Goal: Information Seeking & Learning: Learn about a topic

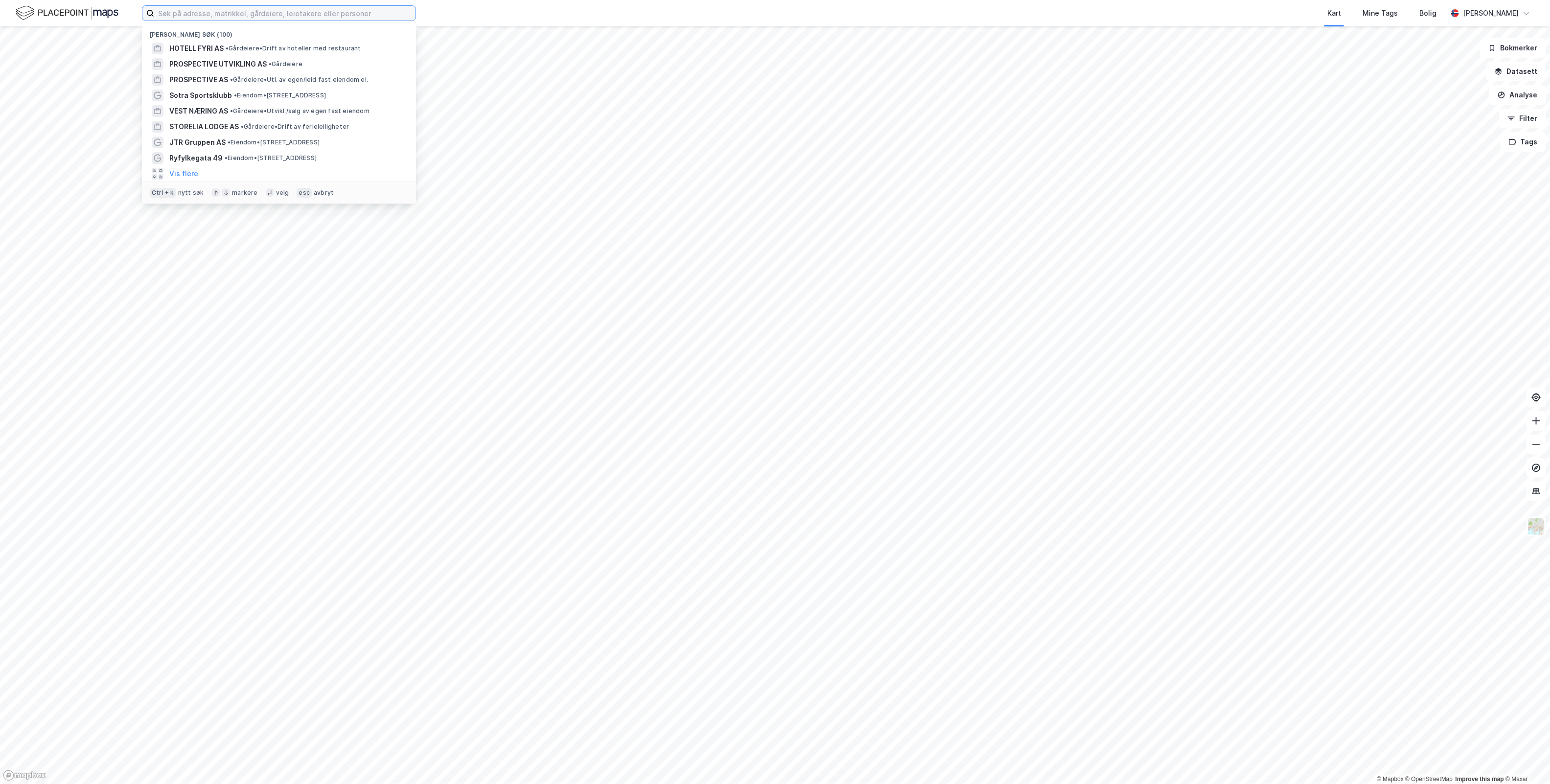
click at [306, 14] on input at bounding box center [285, 13] width 261 height 14
paste input "Àjastealli 2"
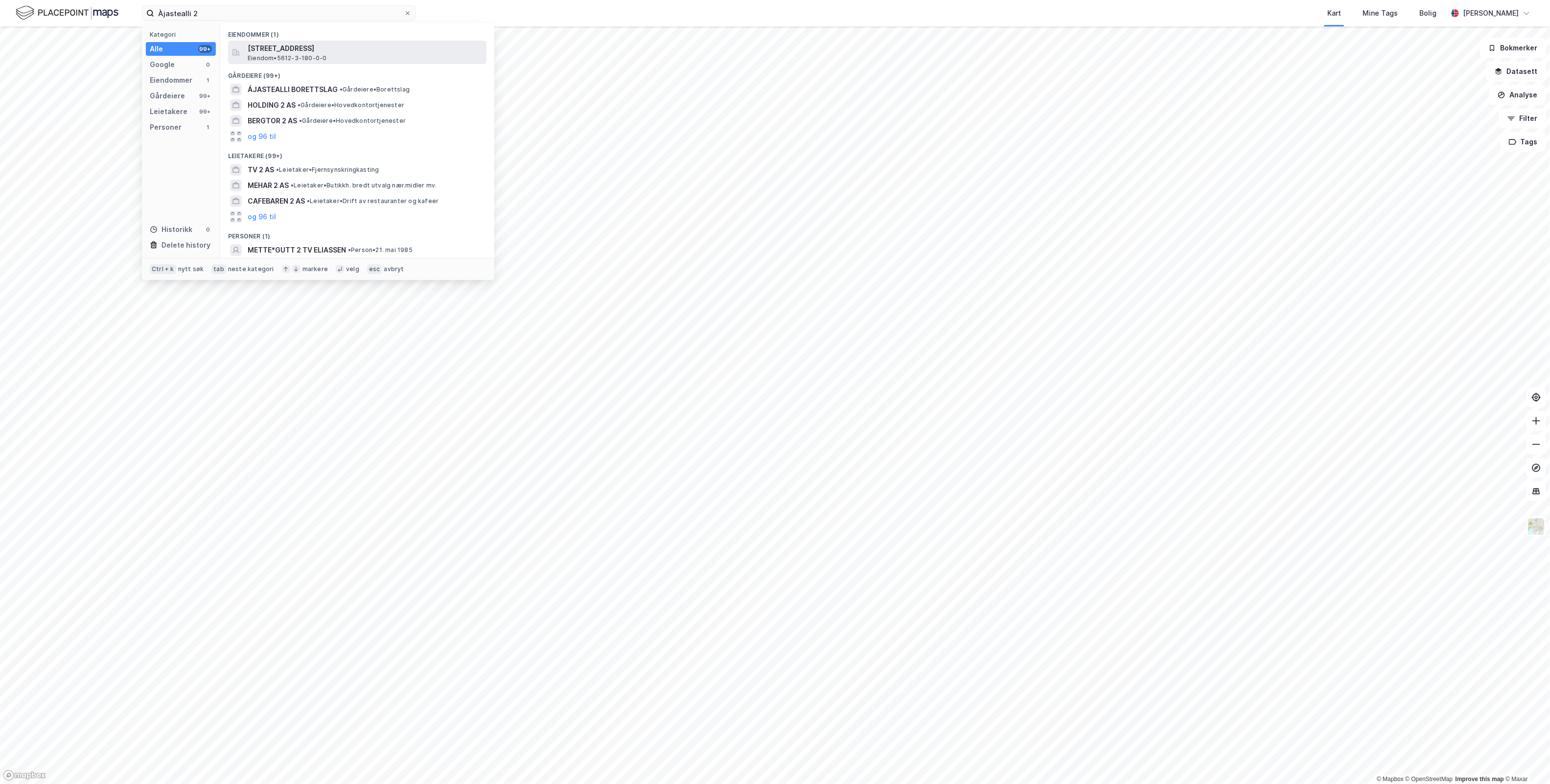
click at [303, 58] on span "Eiendom • 5612-3-180-0-0" at bounding box center [287, 58] width 79 height 8
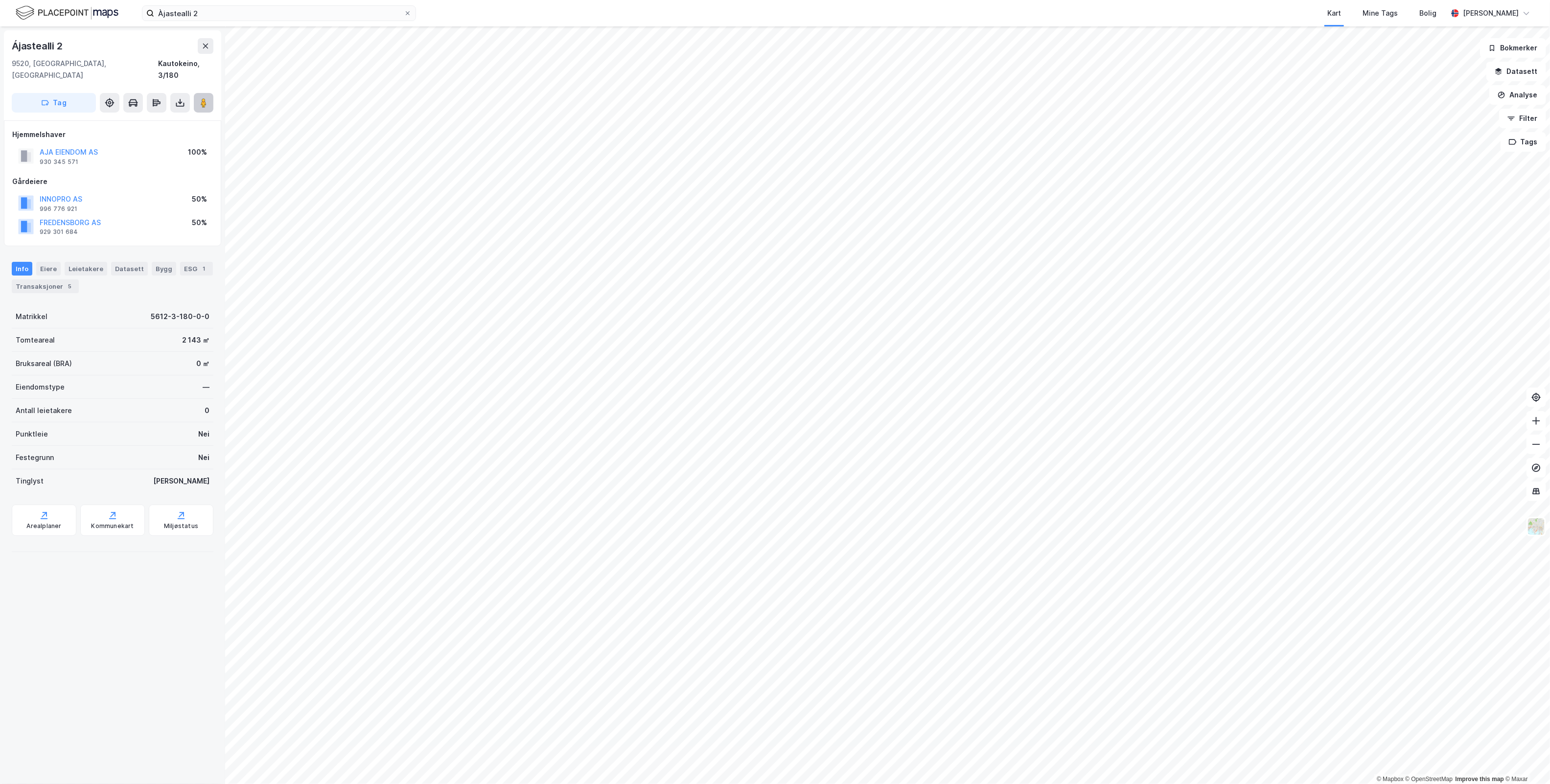
click at [204, 98] on image at bounding box center [204, 103] width 6 height 10
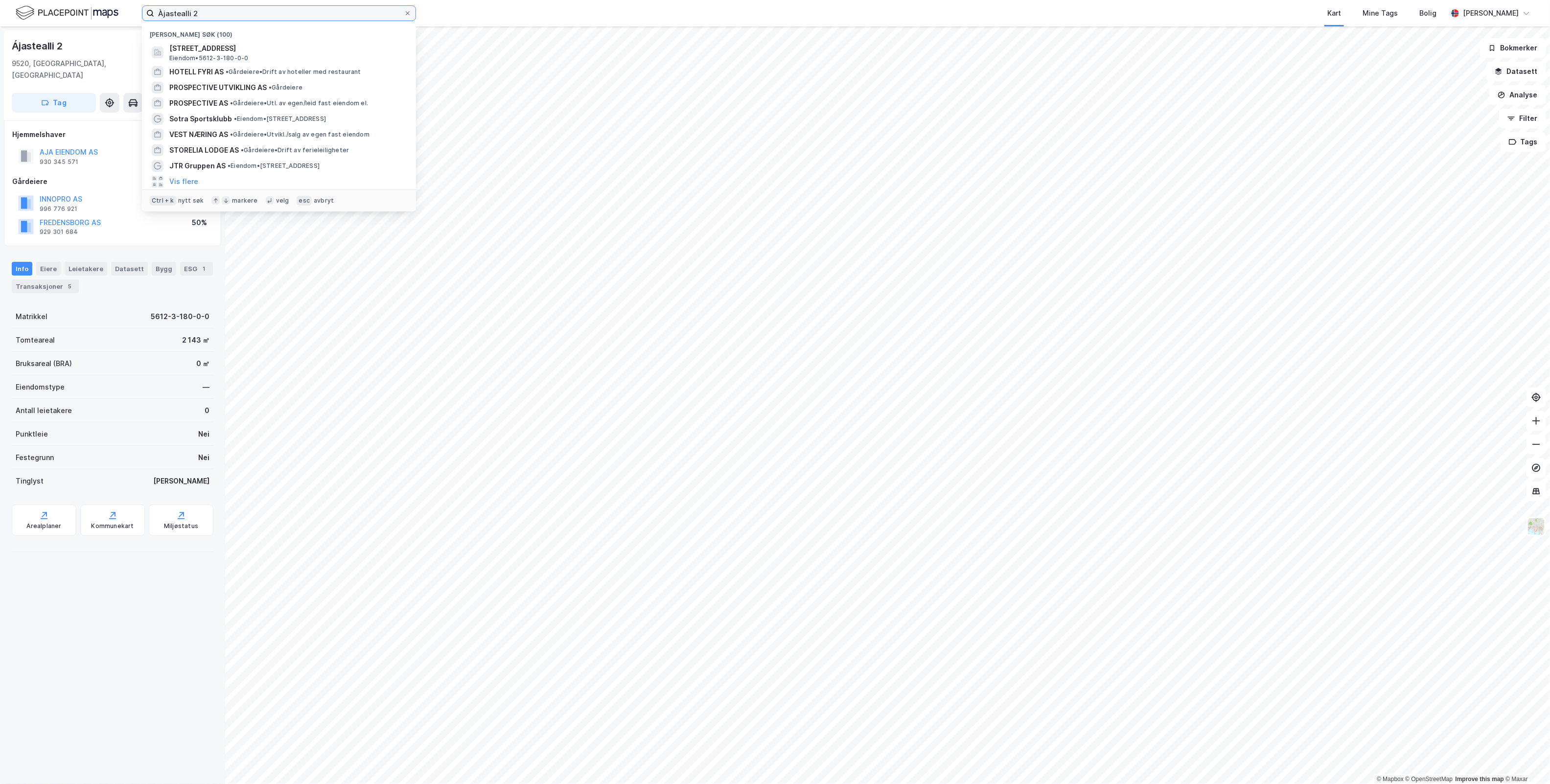
click at [234, 8] on input "Àjastealli 2" at bounding box center [279, 13] width 250 height 14
drag, startPoint x: 276, startPoint y: 18, endPoint x: -501, endPoint y: 79, distance: 779.4
click at [0, 79] on html "Àjastealli 2 Nylige søk (100) Ájastealli 2, 9520, [GEOGRAPHIC_DATA], KAUTOKEINO…" at bounding box center [775, 392] width 1550 height 784
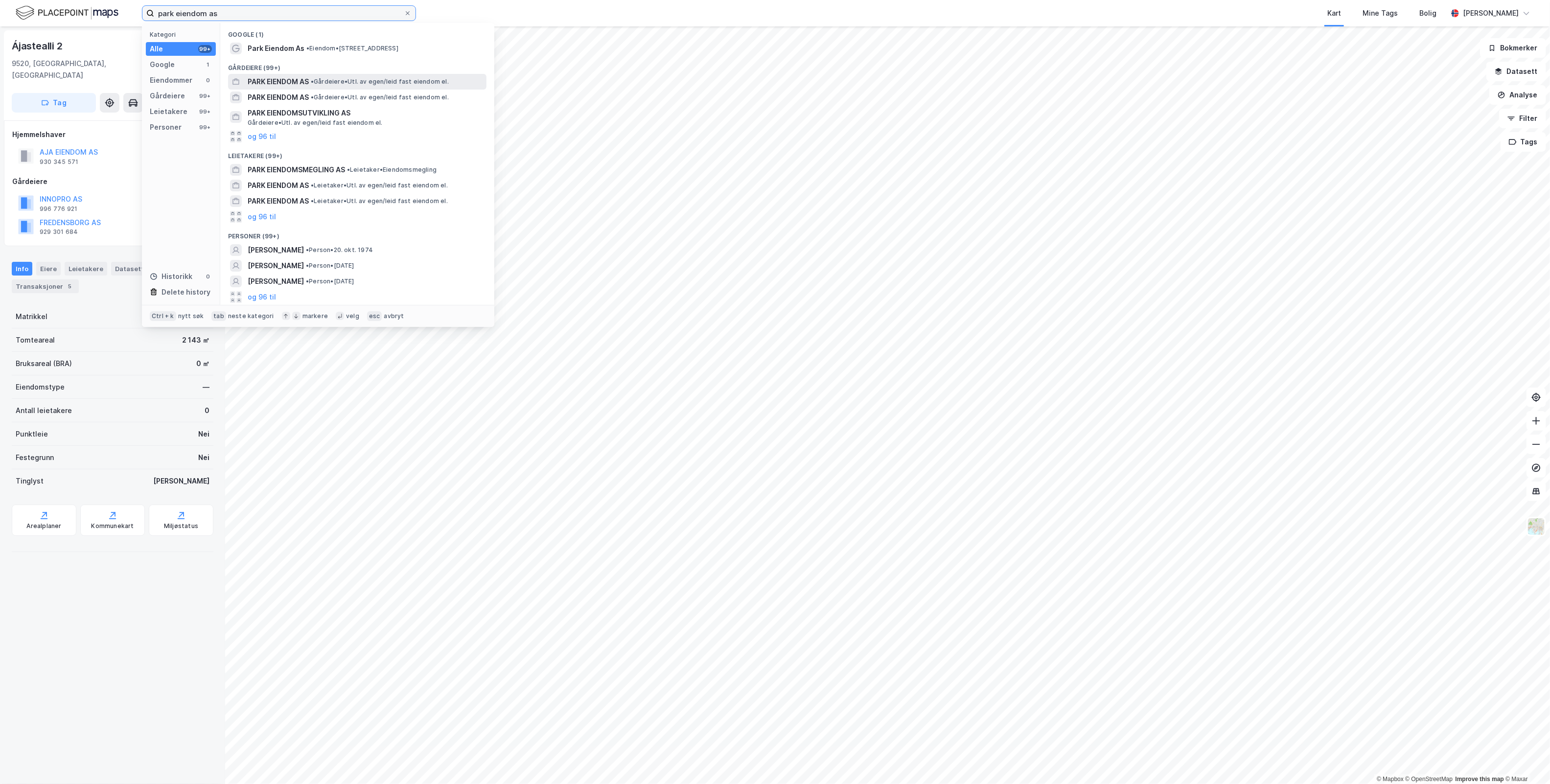
type input "park eiendom as"
click at [370, 77] on div "PARK EIENDOM AS • Gårdeiere • Utl. av egen/leid fast eiendom el." at bounding box center [366, 82] width 237 height 12
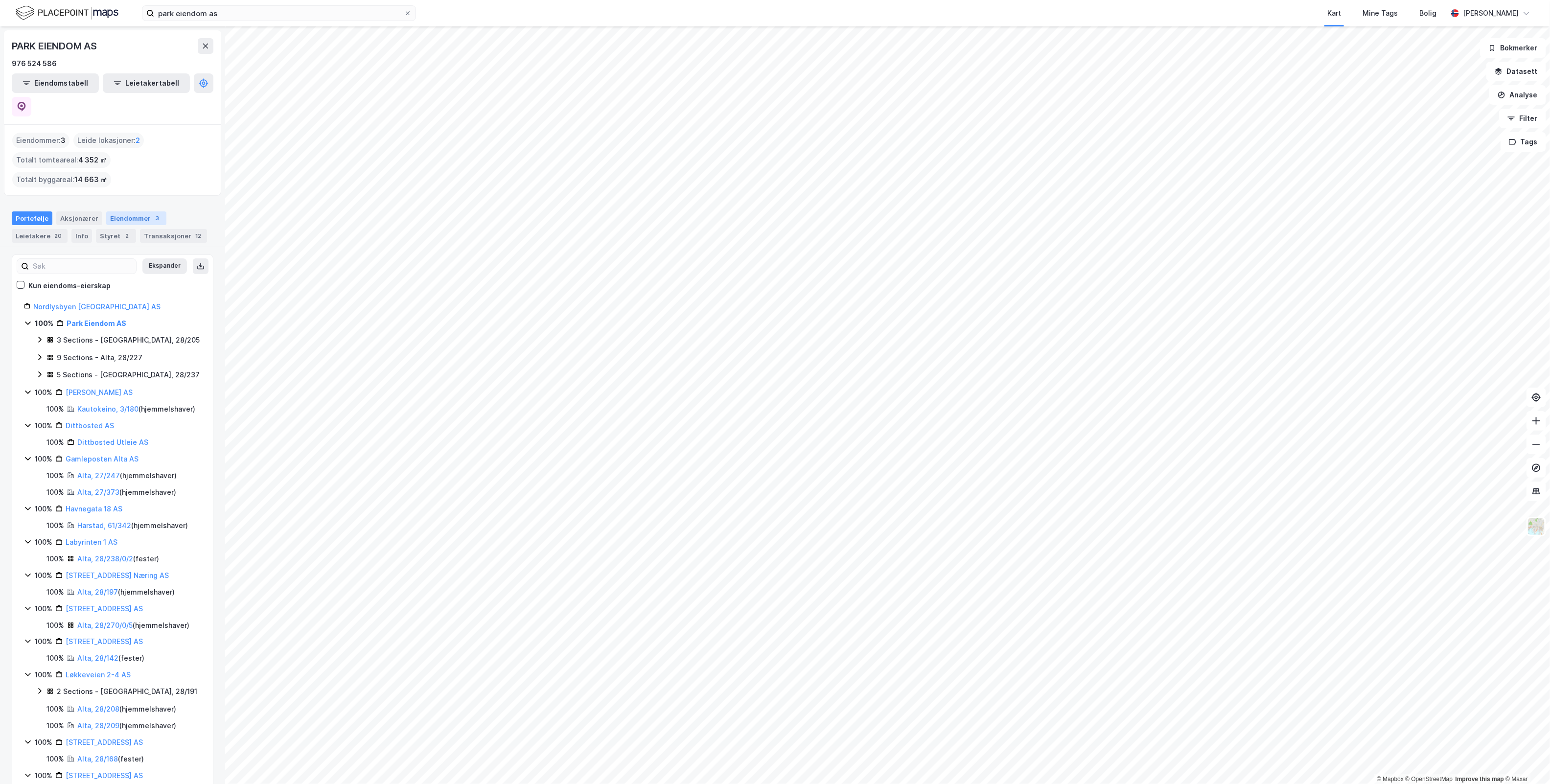
click at [152, 213] on div "3" at bounding box center [157, 218] width 10 height 10
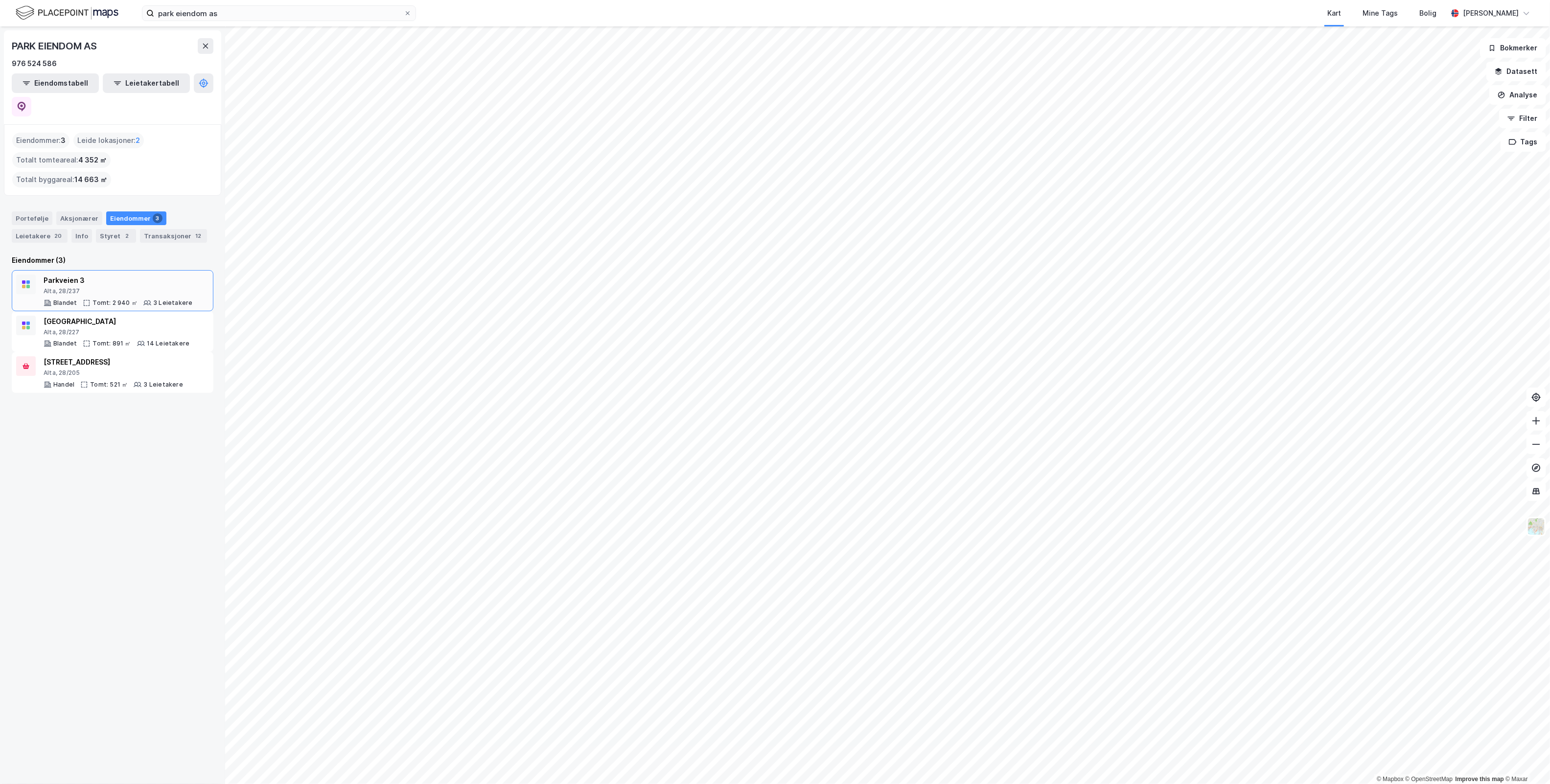
click at [181, 287] on div "Alta, 28/237" at bounding box center [118, 291] width 149 height 8
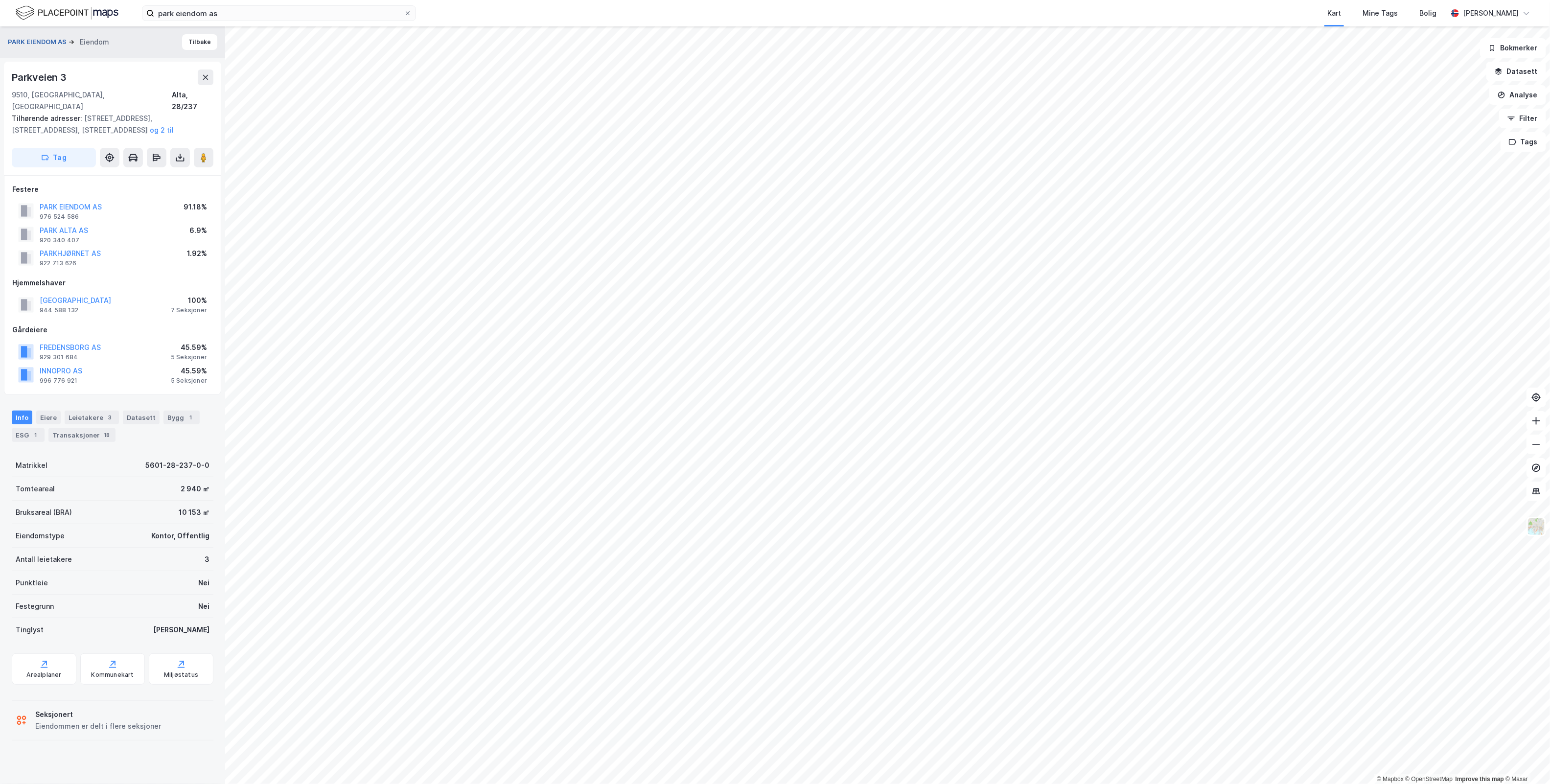
click at [42, 40] on button "PARK EIENDOM AS" at bounding box center [38, 43] width 61 height 10
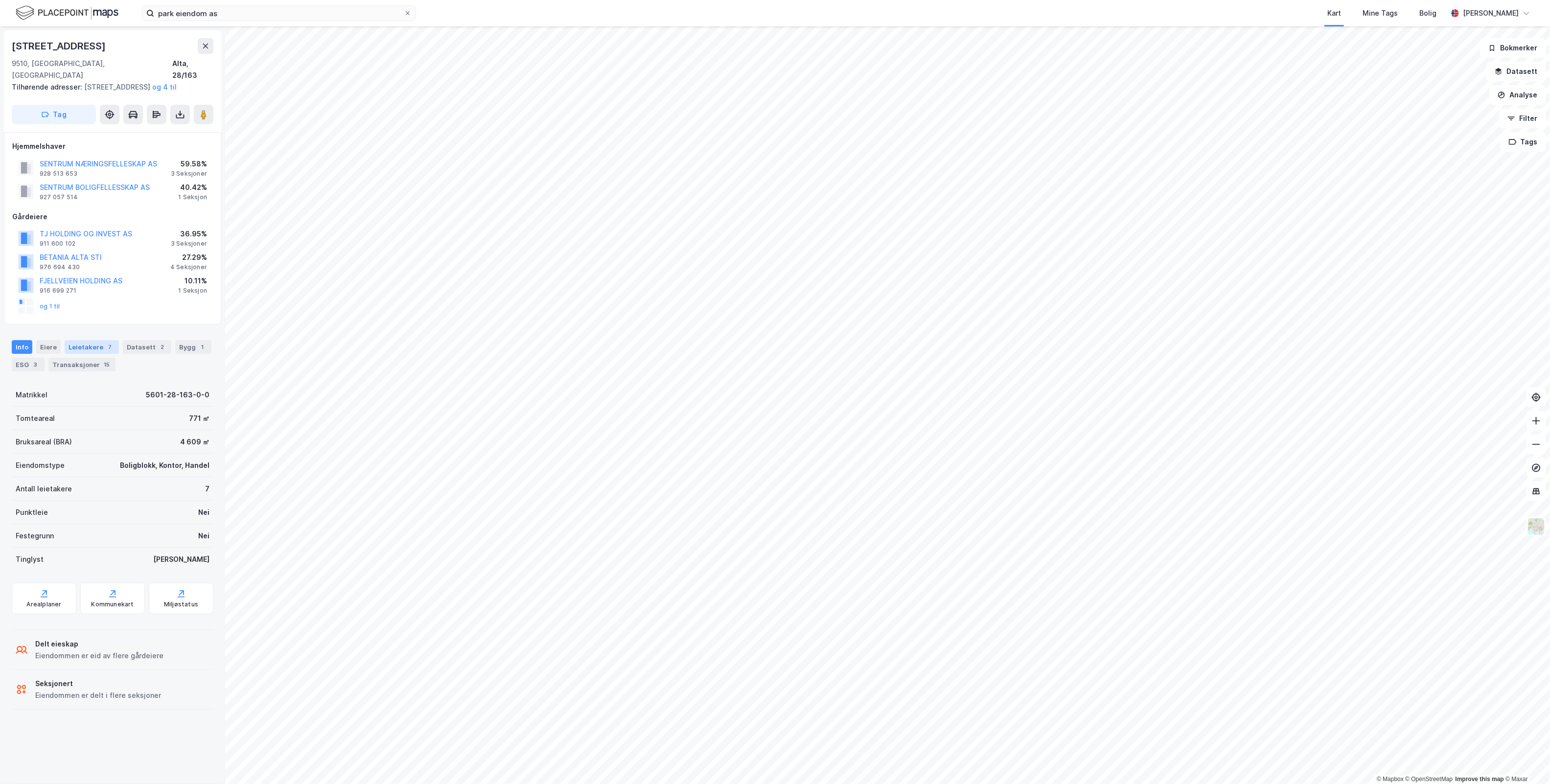
click at [98, 348] on div "Leietakere 7" at bounding box center [91, 347] width 54 height 14
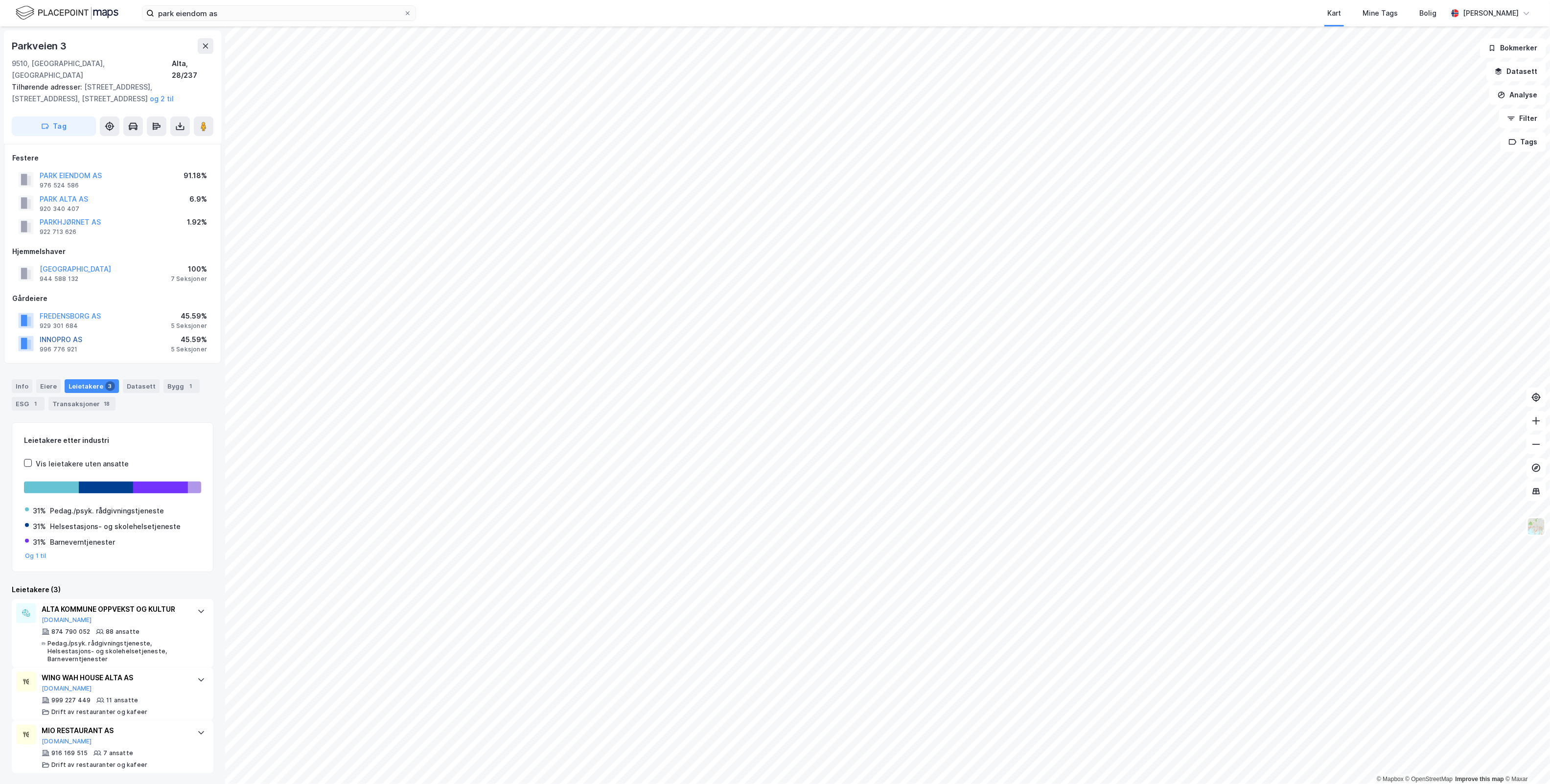
click at [0, 0] on button "INNOPRO AS" at bounding box center [0, 0] width 0 height 0
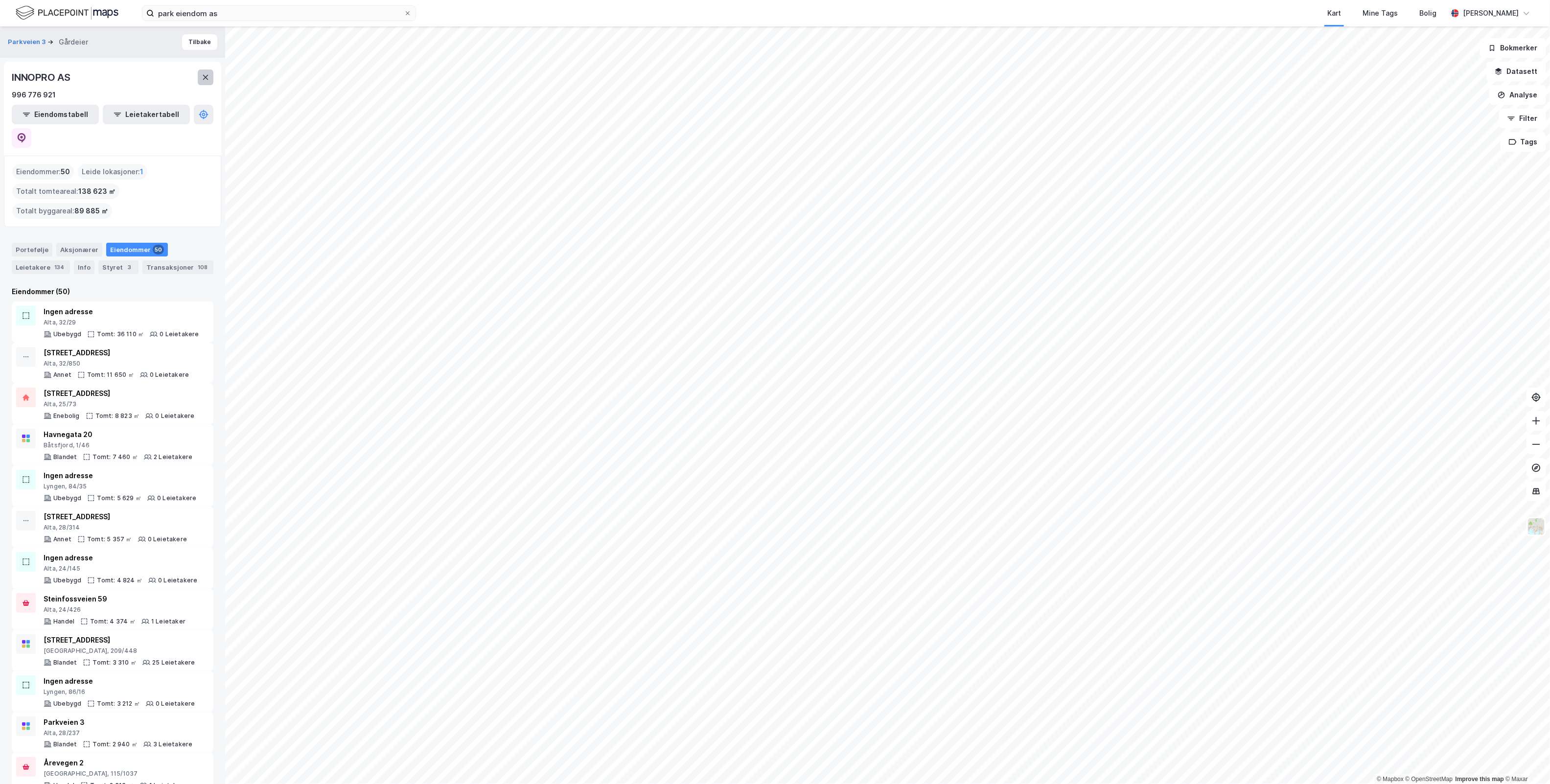
click at [207, 79] on icon at bounding box center [205, 77] width 5 height 5
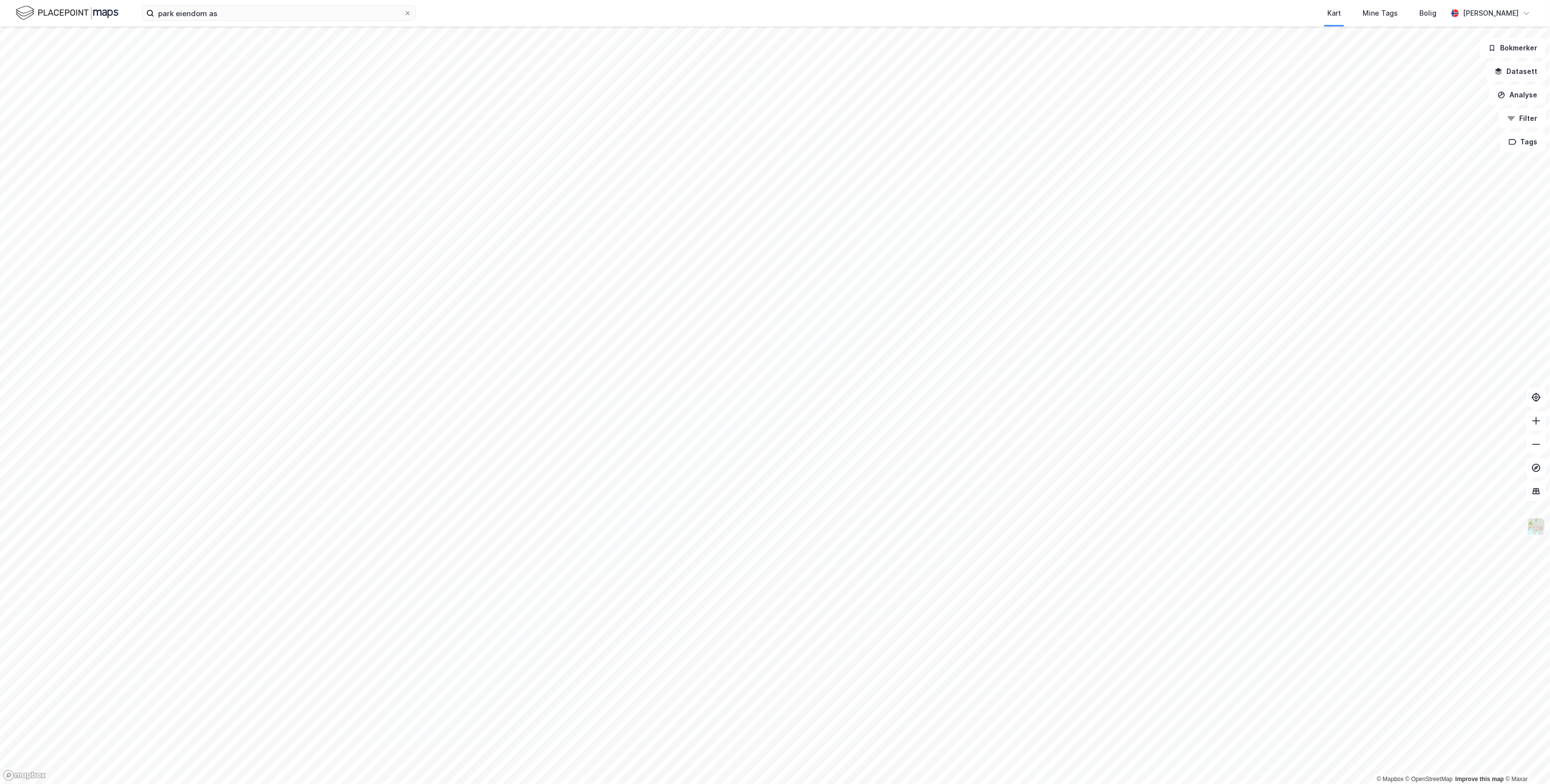
click at [1543, 525] on img at bounding box center [1536, 526] width 19 height 19
click at [1473, 397] on div "Mørkt" at bounding box center [1459, 393] width 125 height 27
click at [1463, 367] on div "Lyst" at bounding box center [1459, 366] width 125 height 27
click at [1460, 391] on div "Mørkt" at bounding box center [1459, 393] width 125 height 27
click at [1506, 493] on icon at bounding box center [1510, 493] width 10 height 10
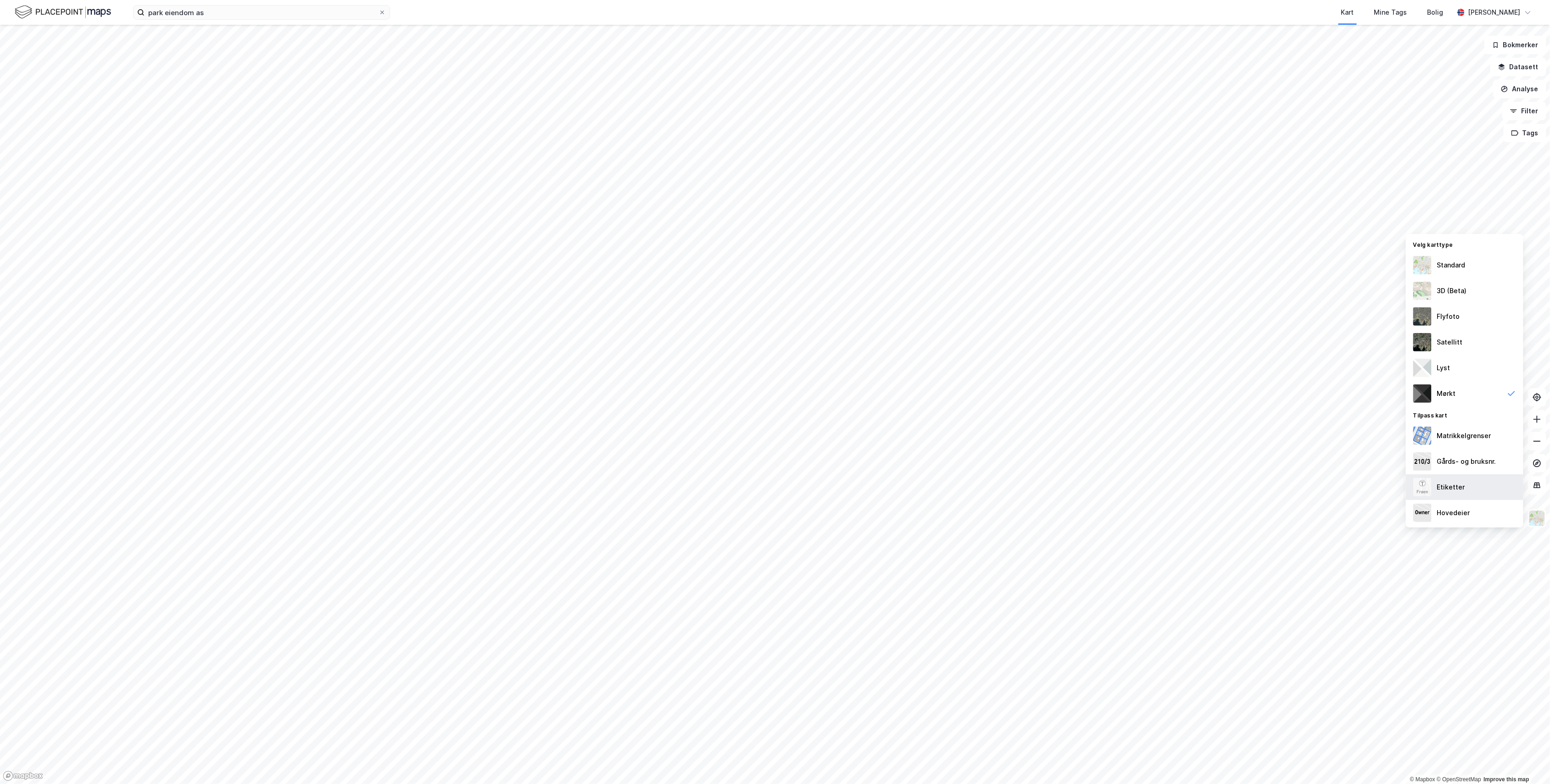
click at [1453, 483] on div "Etiketter" at bounding box center [1465, 487] width 117 height 26
click at [1453, 483] on div "Etiketter" at bounding box center [1465, 487] width 117 height 26
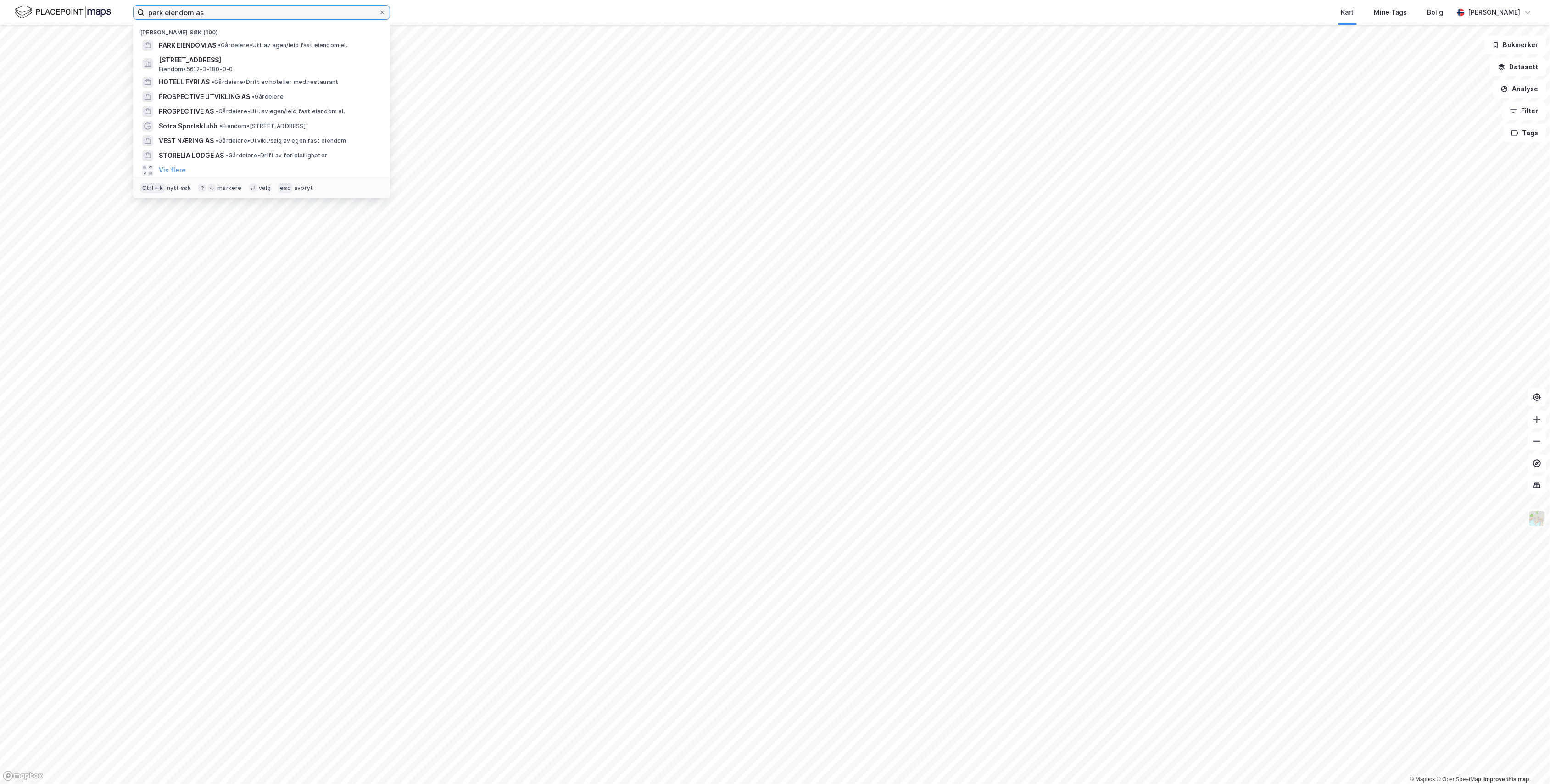
drag, startPoint x: 224, startPoint y: 15, endPoint x: 65, endPoint y: 18, distance: 159.0
click at [65, 18] on div "park eiendom as Nylige søk (100) PARK EIENDOM AS • Gårdeiere • Utl. av egen/lei…" at bounding box center [775, 12] width 1550 height 25
paste input "Àjastealli 2"
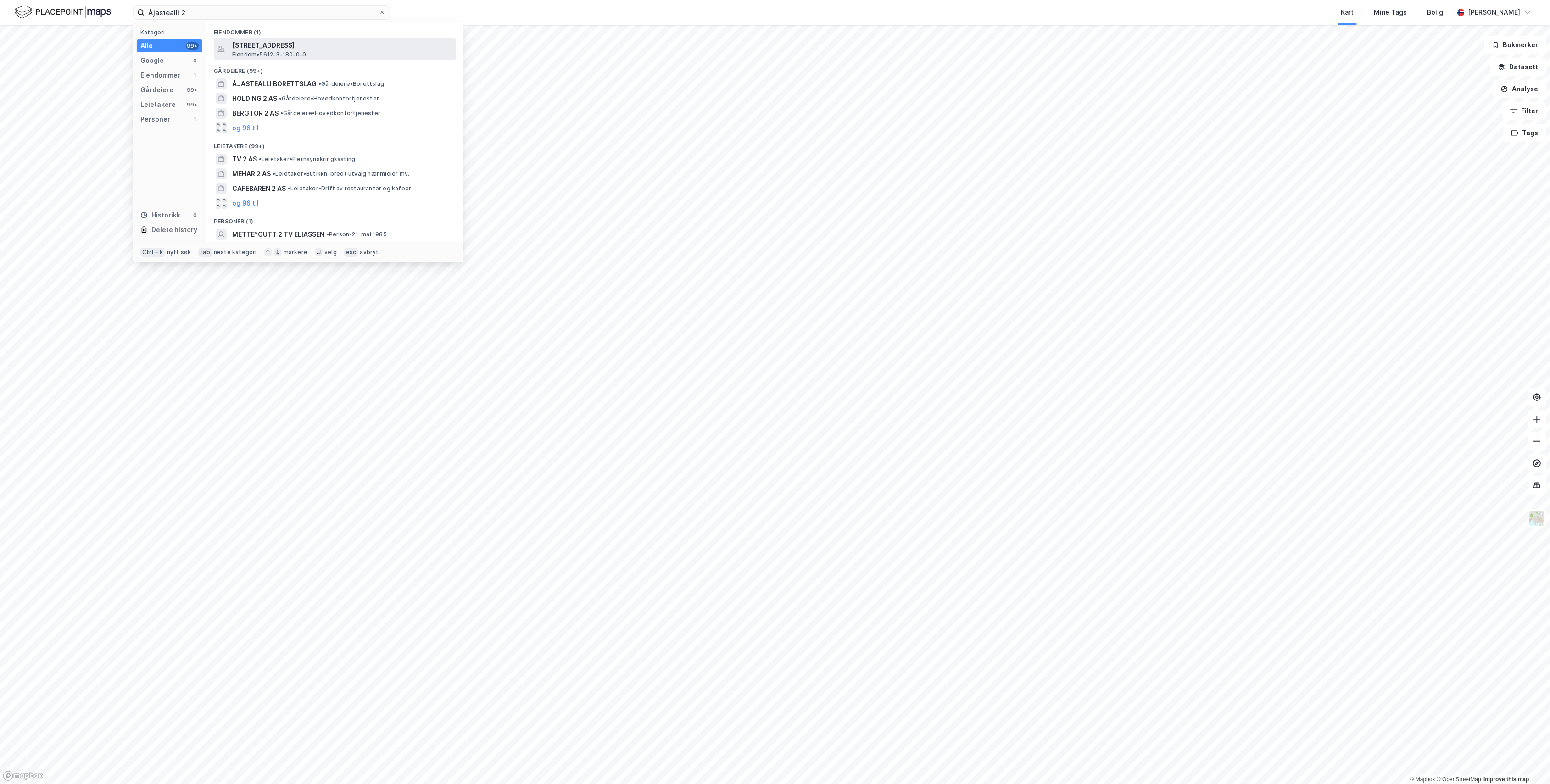
click at [359, 50] on span "[STREET_ADDRESS]" at bounding box center [342, 45] width 220 height 11
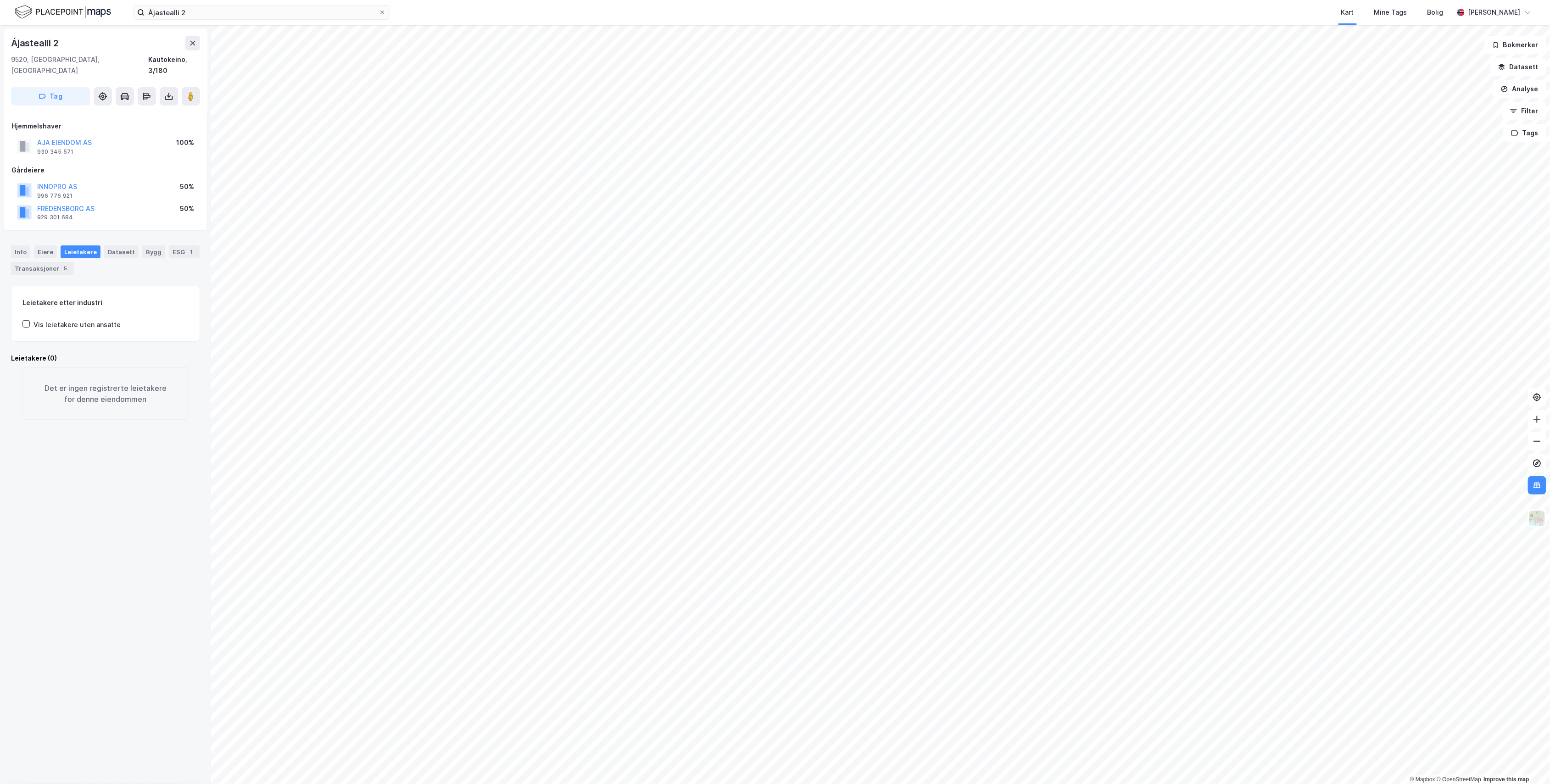
click at [127, 588] on div "Ájastealli 2 9520, [GEOGRAPHIC_DATA], [GEOGRAPHIC_DATA] Kautokeino, 3/180 Tag H…" at bounding box center [106, 405] width 211 height 760
click at [0, 0] on button "INNOPRO AS" at bounding box center [0, 0] width 0 height 0
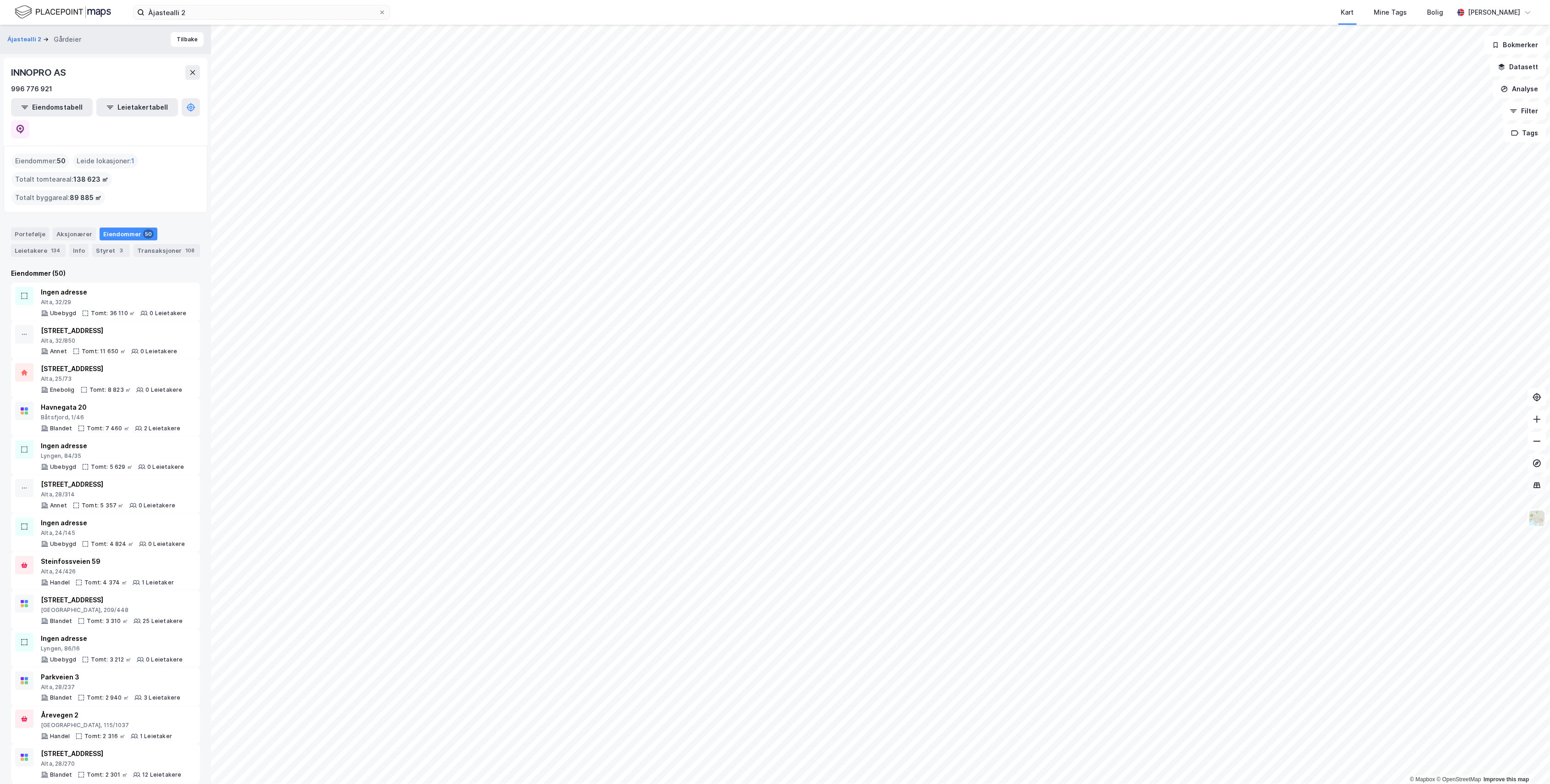
click at [1453, 487] on button at bounding box center [1537, 485] width 18 height 18
click at [1453, 490] on button at bounding box center [1537, 485] width 18 height 18
click at [1453, 520] on img at bounding box center [1537, 519] width 18 height 18
click at [1453, 491] on div "Etiketter" at bounding box center [1465, 487] width 117 height 26
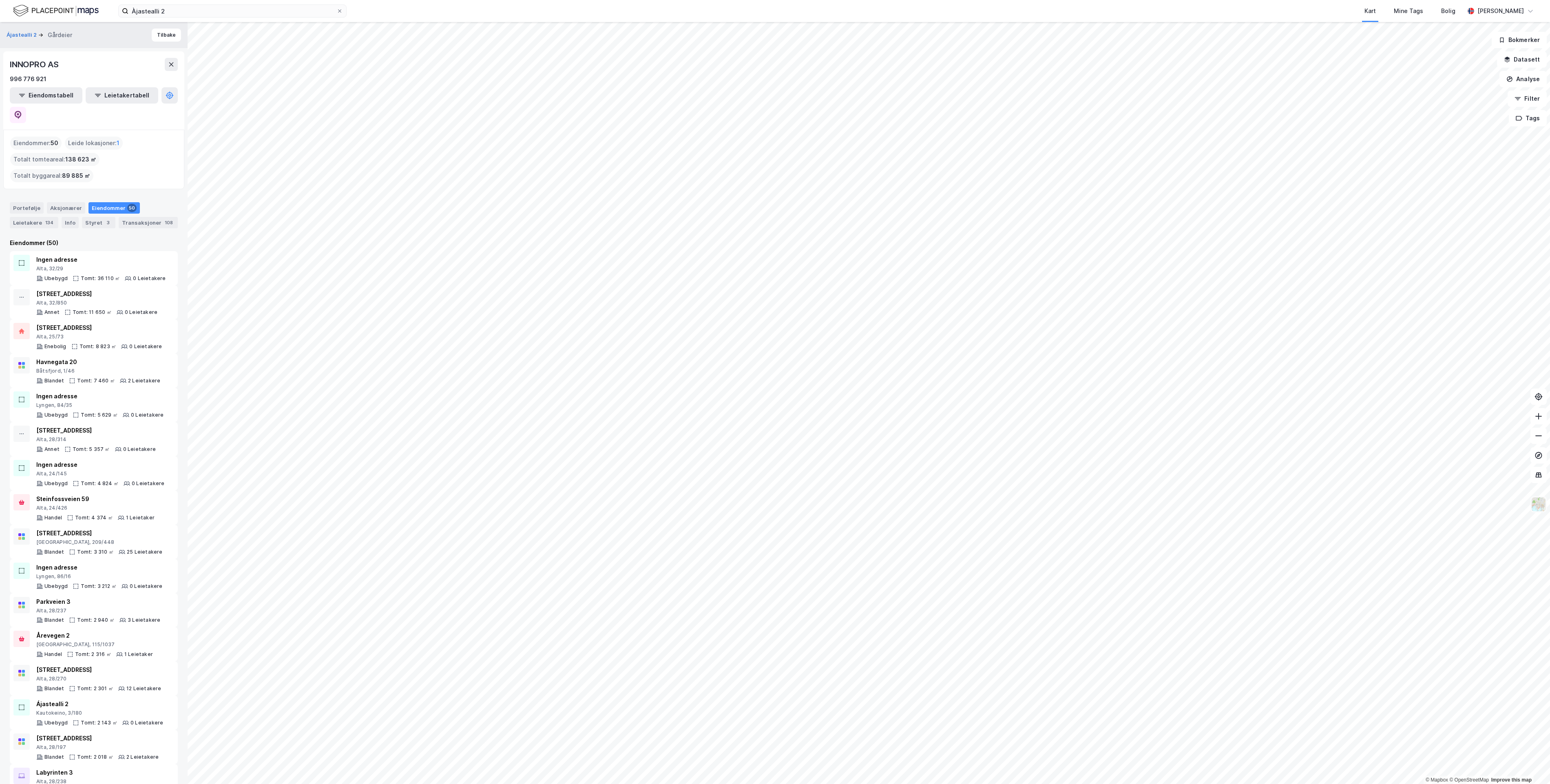
click at [1291, 505] on img at bounding box center [1539, 504] width 16 height 16
click at [1291, 480] on div "Etiketter" at bounding box center [1474, 477] width 104 height 23
click at [171, 65] on icon at bounding box center [171, 64] width 4 height 4
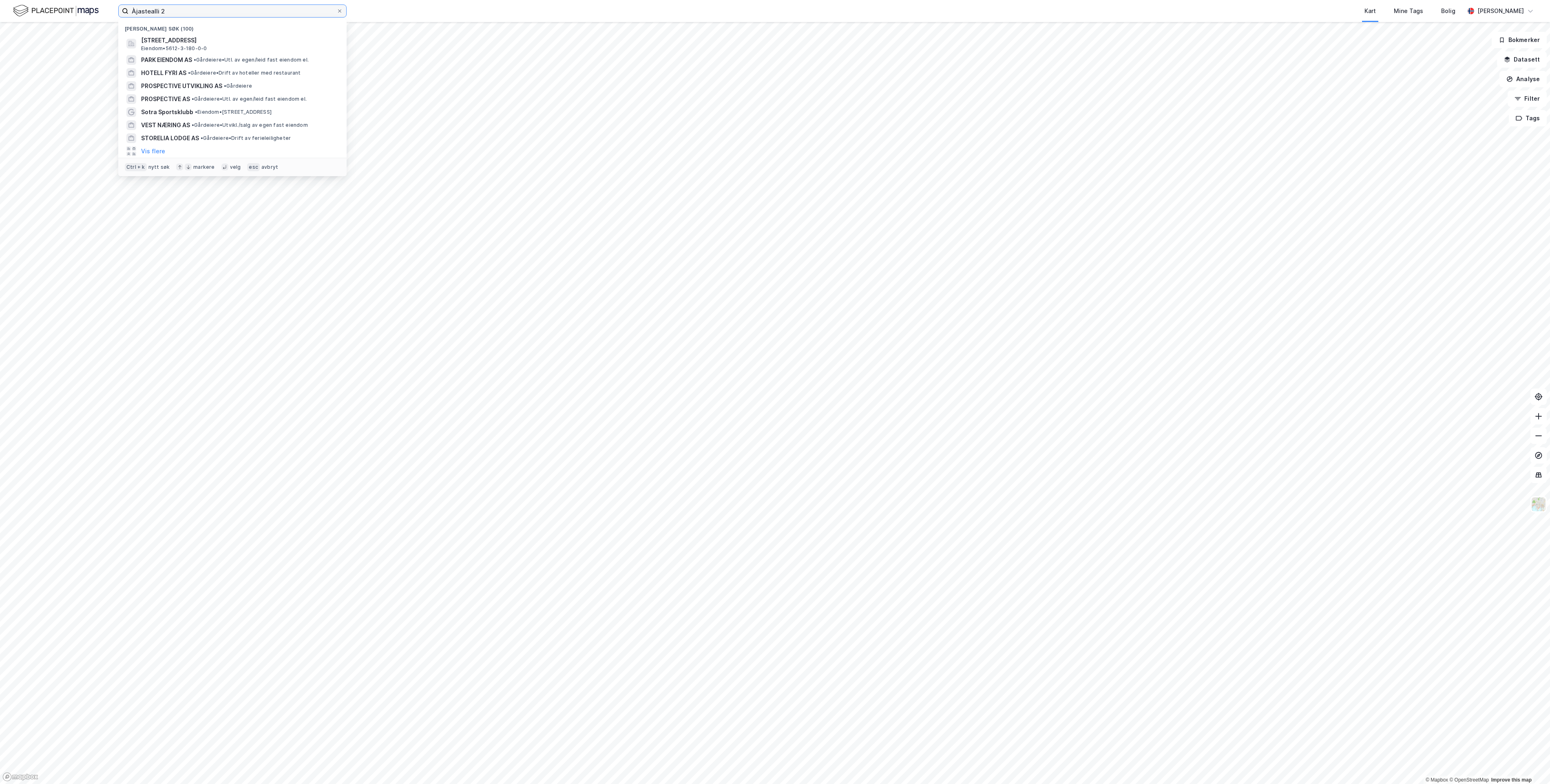
click at [192, 11] on input "Àjastealli 2" at bounding box center [232, 11] width 208 height 12
click at [190, 39] on span "[STREET_ADDRESS]" at bounding box center [238, 40] width 196 height 10
drag, startPoint x: 191, startPoint y: 7, endPoint x: -33, endPoint y: 12, distance: 224.1
click at [0, 12] on html "Àjastealli 2 Nylige søk (100) Ájastealli 2, 9520, [GEOGRAPHIC_DATA], KAUTOKEINO…" at bounding box center [775, 392] width 1550 height 784
paste input "Vesterålen Eiendom AS"
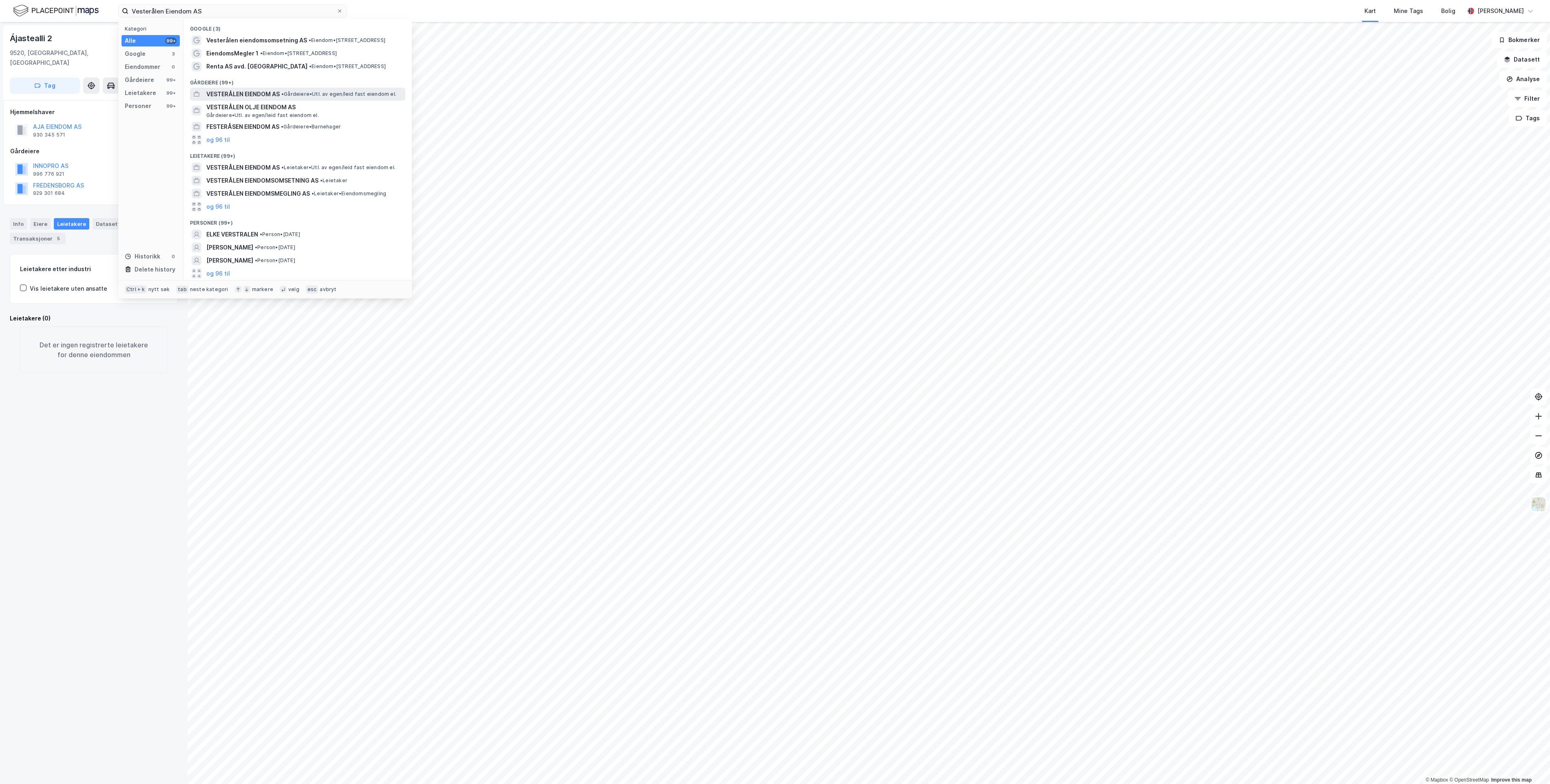
click at [283, 99] on div "VESTERÅLEN EIENDOM AS • Gårdeiere • Utl. av egen/leid fast eiendom el." at bounding box center [298, 94] width 215 height 13
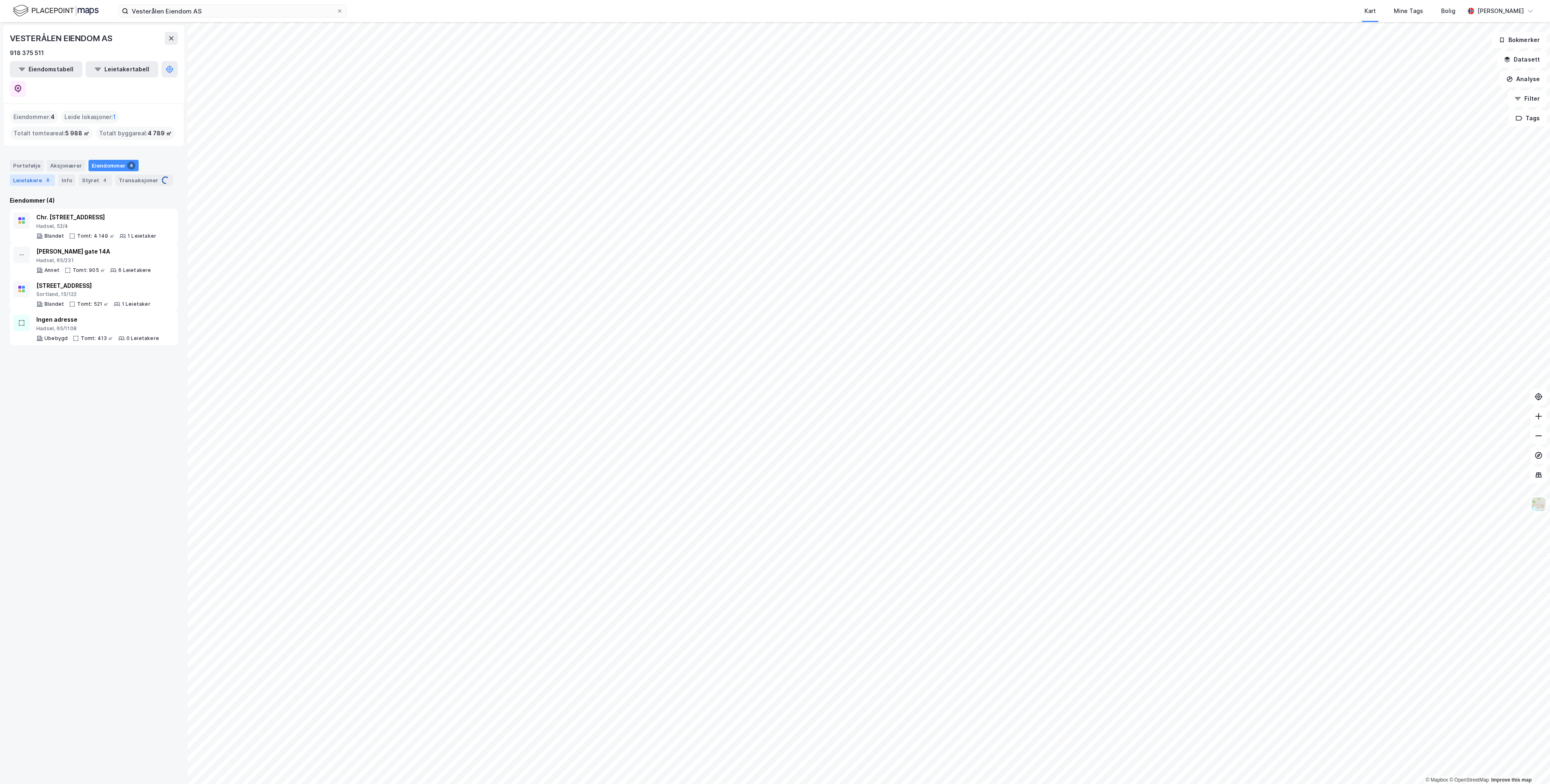
click at [44, 176] on div "8" at bounding box center [48, 181] width 8 height 8
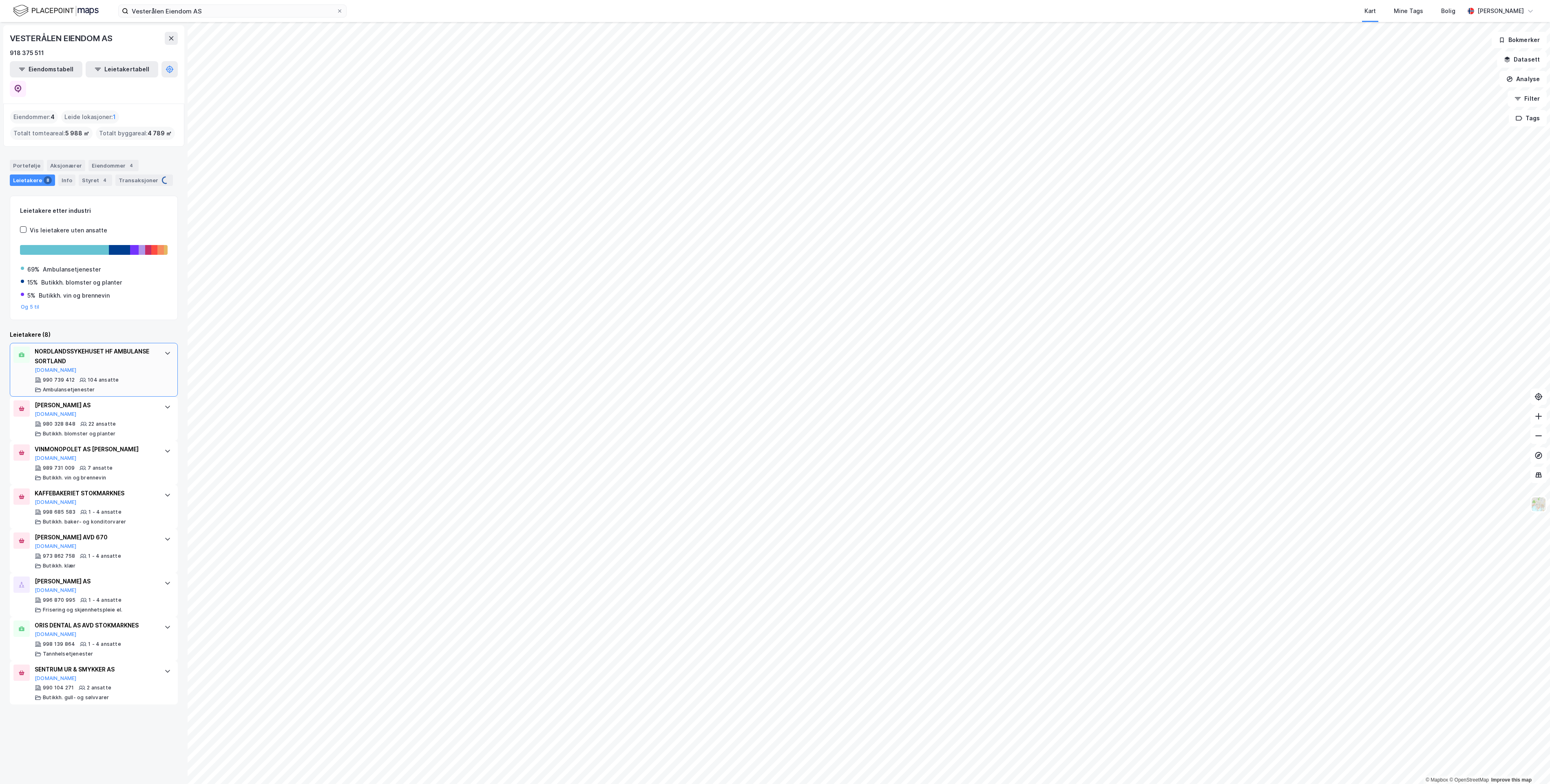
click at [99, 351] on div "NORDLANDSSYKEHUSET HF AMBULANSE SORTLAND [DOMAIN_NAME]" at bounding box center [96, 360] width 122 height 27
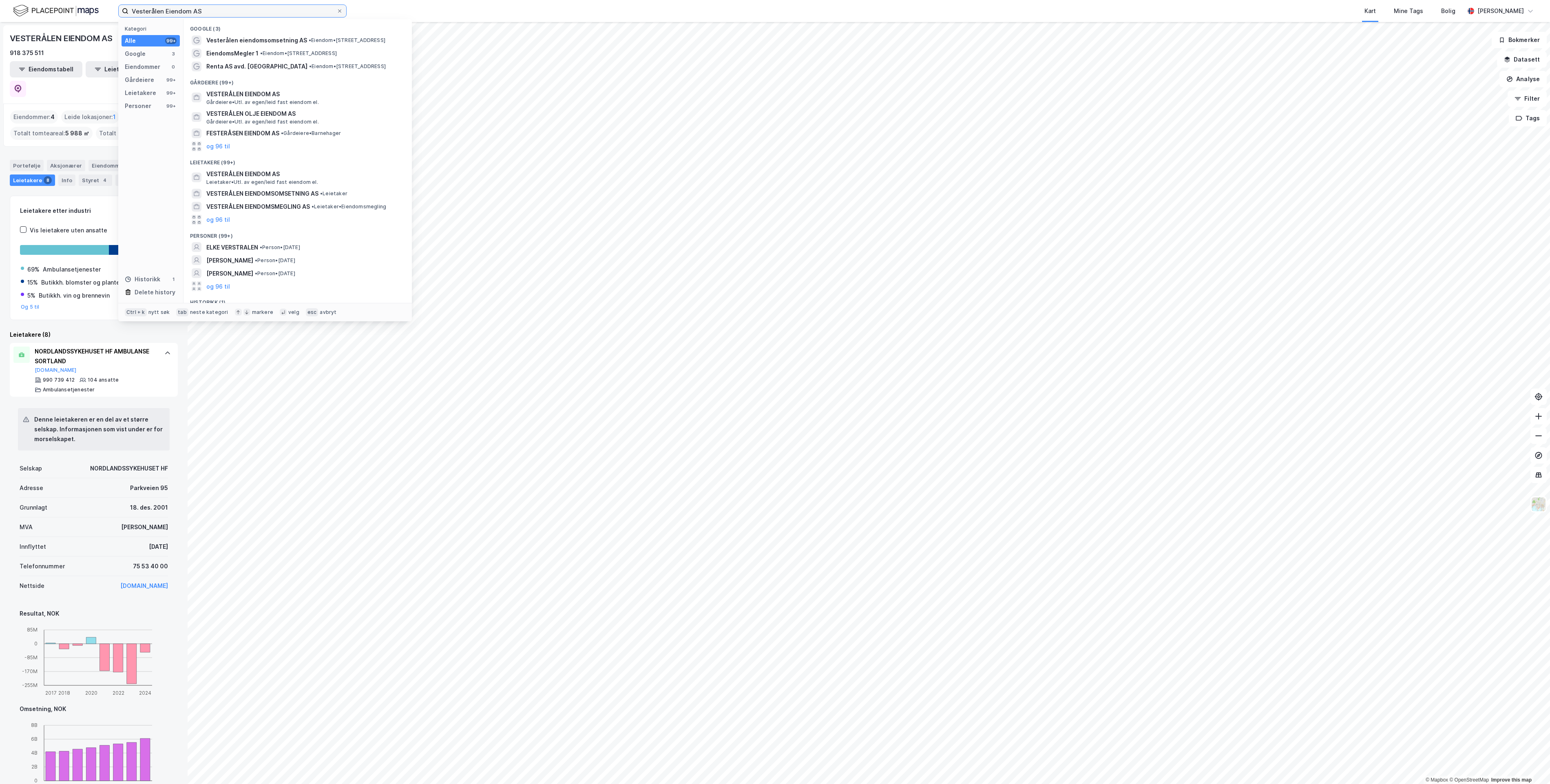
drag, startPoint x: 250, startPoint y: 14, endPoint x: -178, endPoint y: 65, distance: 431.0
click at [0, 65] on html "Vesterålen Eiendom AS Kategori Alle 99+ Google 3 Eiendommer 0 Gårdeiere 99+ Lei…" at bounding box center [775, 392] width 1550 height 784
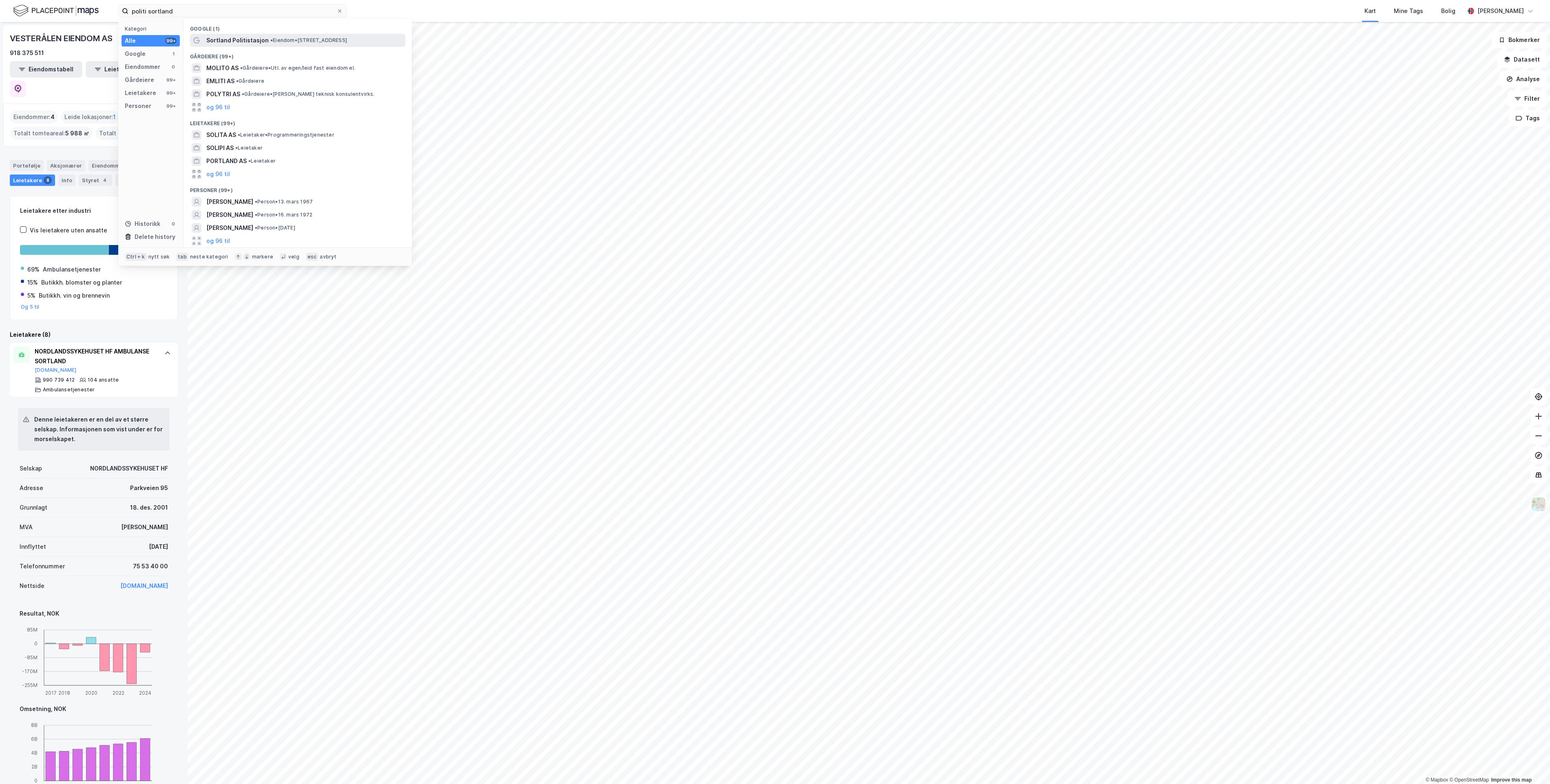
click at [203, 40] on div "Sortland Politistasjon • Eiendom • [STREET_ADDRESS]" at bounding box center [298, 40] width 215 height 13
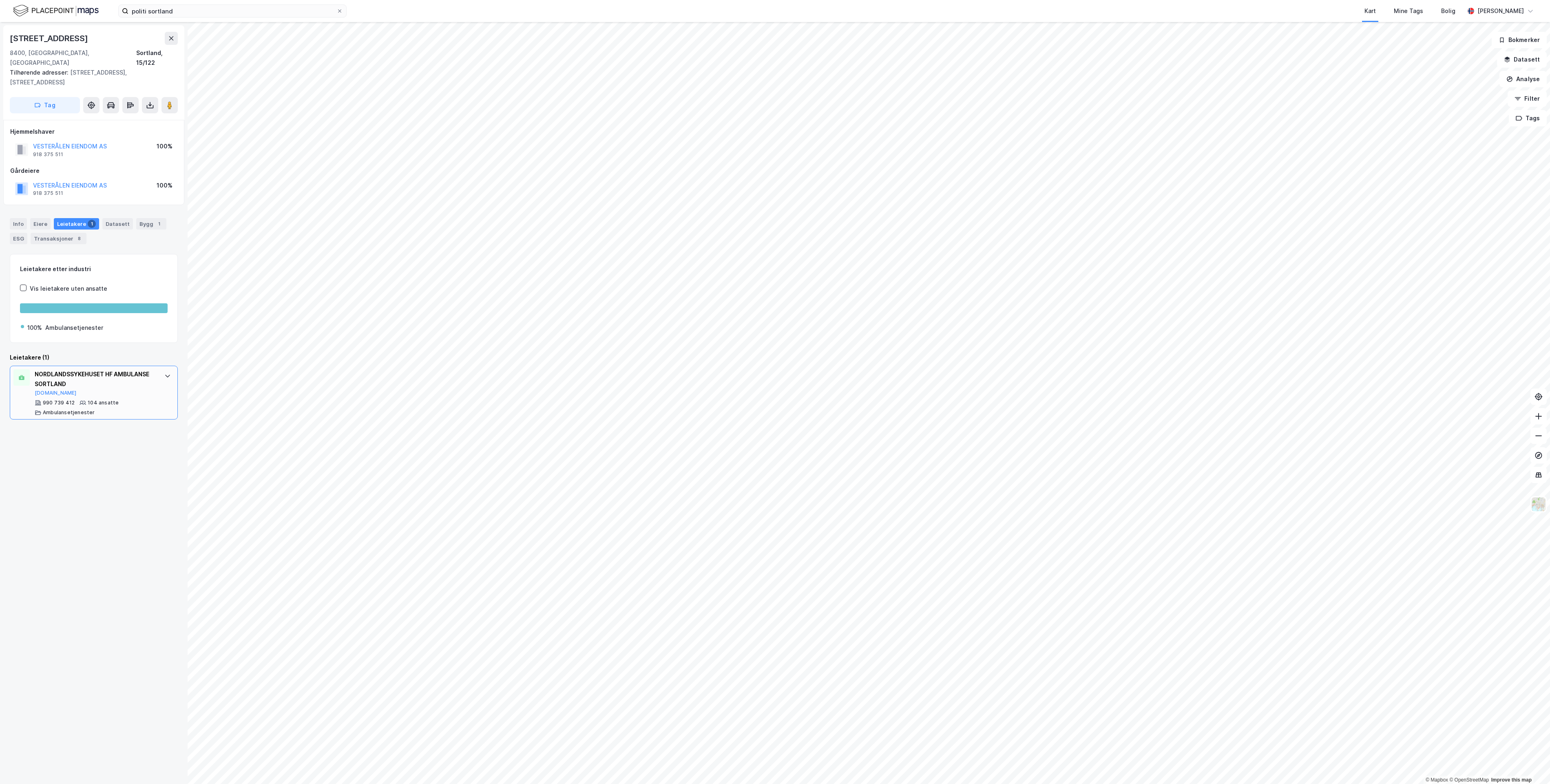
click at [146, 400] on div "990 739 412 104 ansatte Ambulansetjenester" at bounding box center [96, 407] width 122 height 16
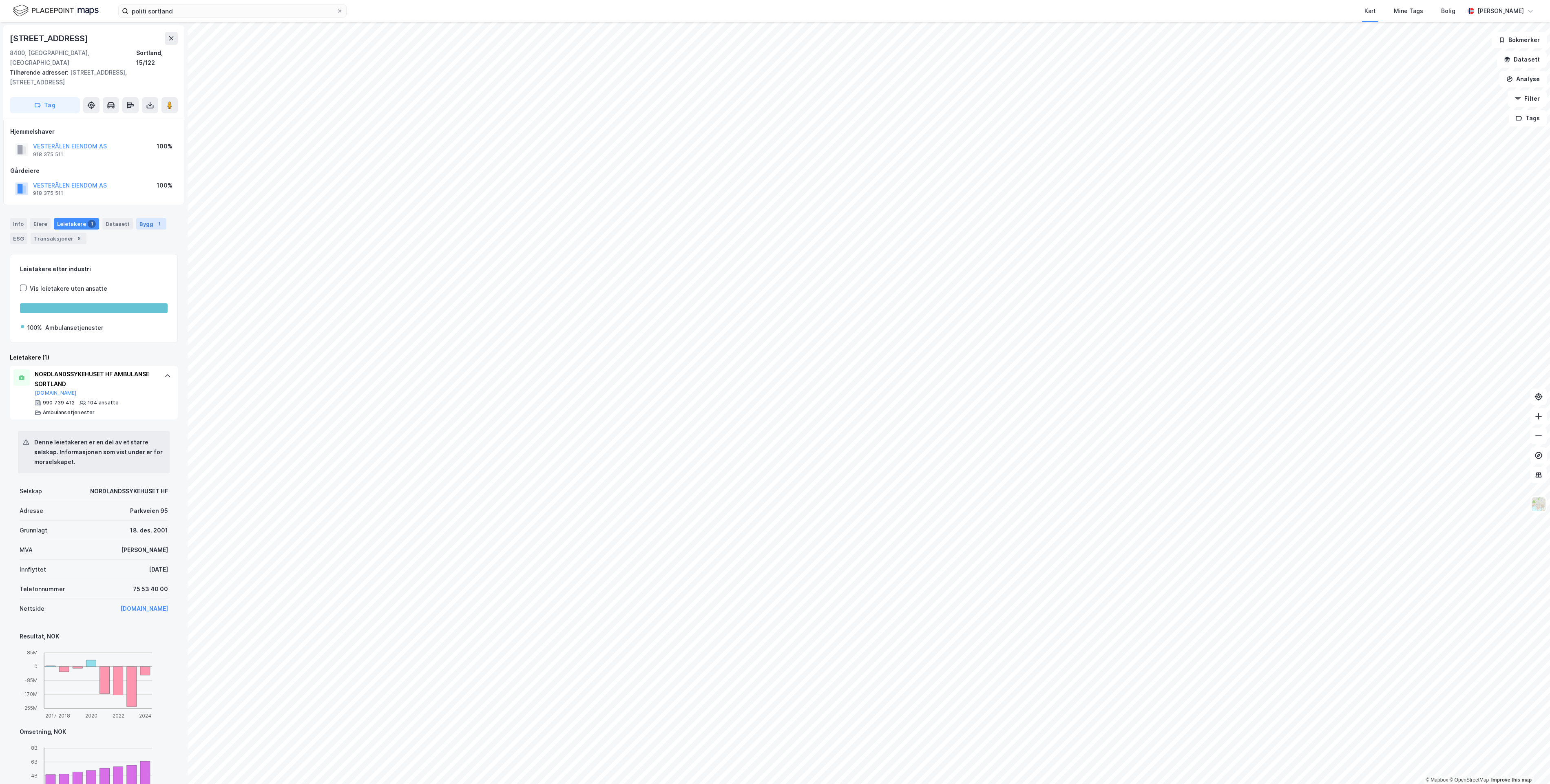
click at [142, 218] on div "Bygg 1" at bounding box center [151, 224] width 30 height 11
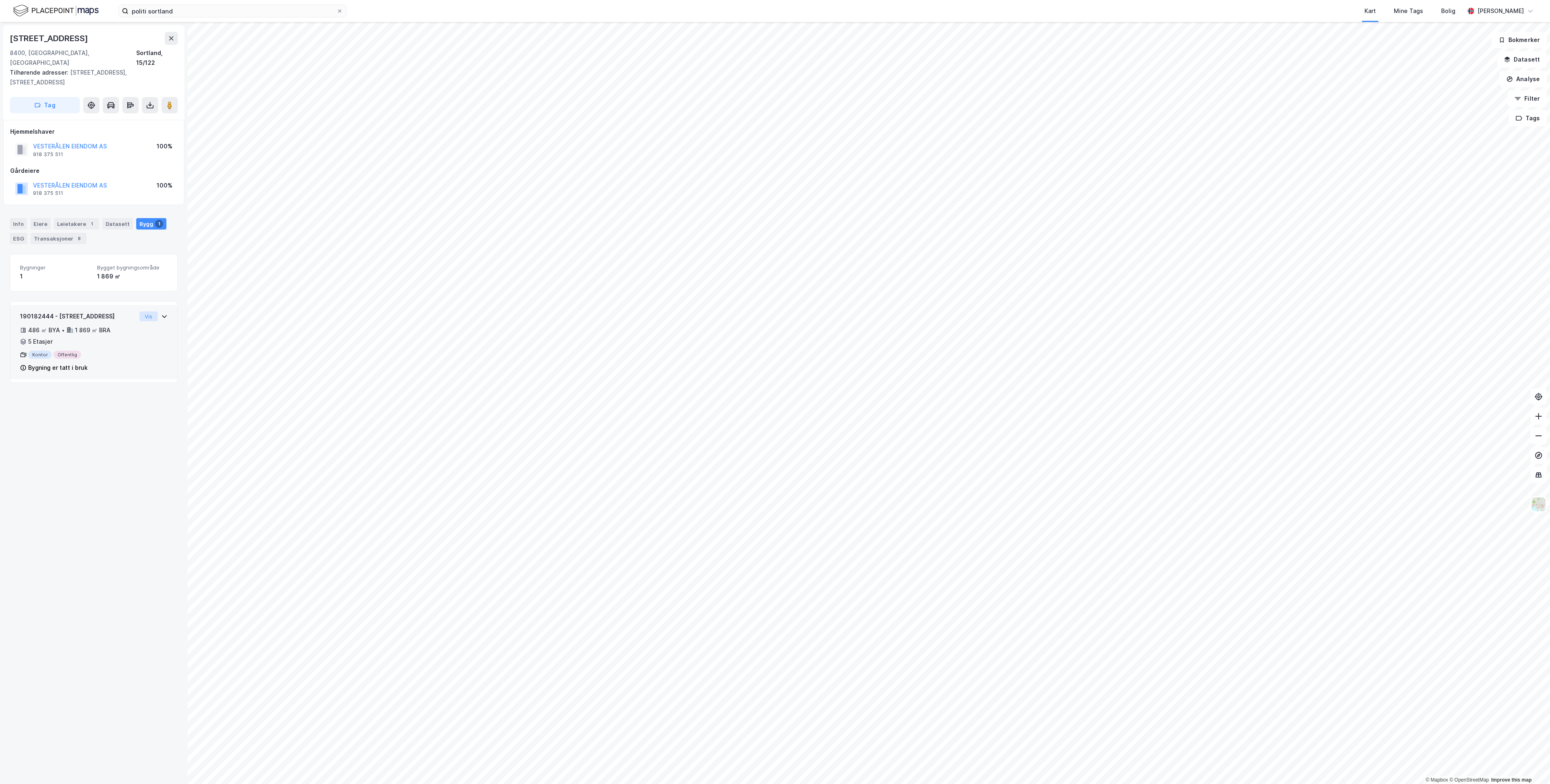
click at [143, 312] on button "Vis" at bounding box center [149, 316] width 18 height 10
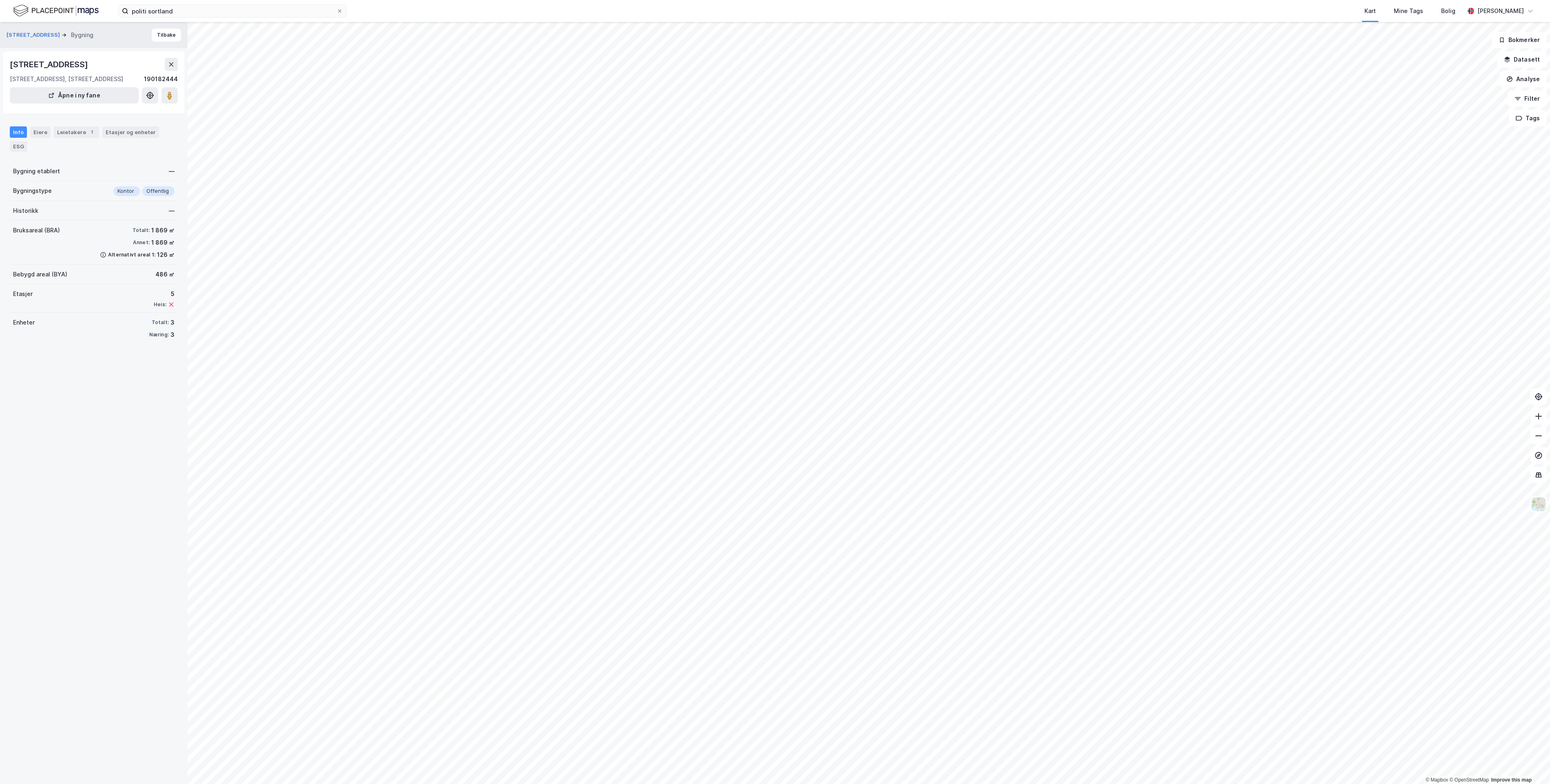
click at [18, 130] on div "Info" at bounding box center [18, 132] width 17 height 11
click at [171, 94] on image at bounding box center [170, 96] width 5 height 8
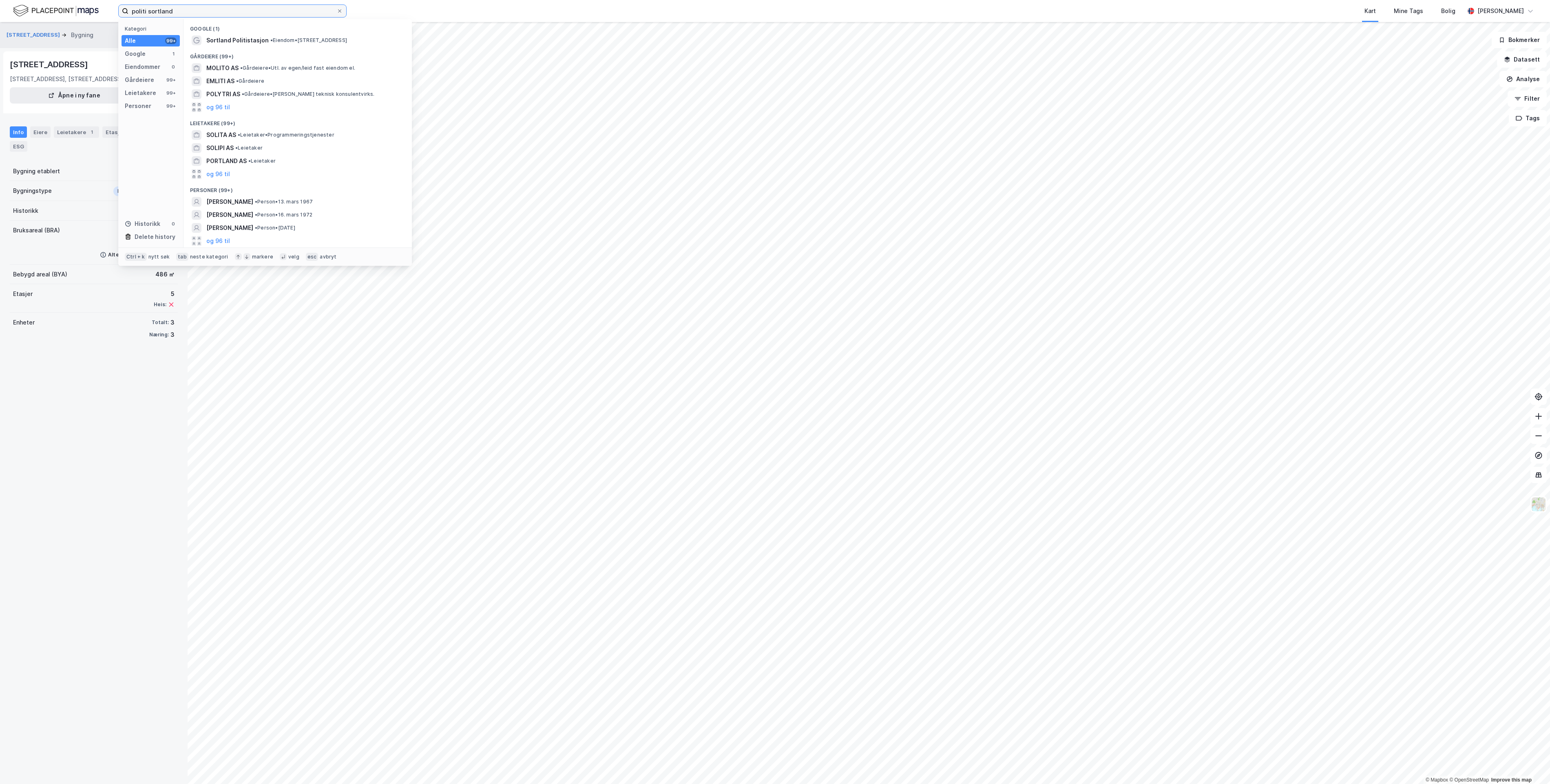
drag, startPoint x: 175, startPoint y: 9, endPoint x: 35, endPoint y: 27, distance: 141.2
click at [35, 26] on div "politi sortland Kategori Alle 99+ Google 1 Eiendommer 0 Gårdeiere 99+ Leietaker…" at bounding box center [775, 392] width 1550 height 784
paste input "[STREET_ADDRESS] AS"
click at [295, 267] on div "[STREET_ADDRESS] AS • Leietaker • Utl. av egen/leid fast eiendom el." at bounding box center [298, 273] width 215 height 13
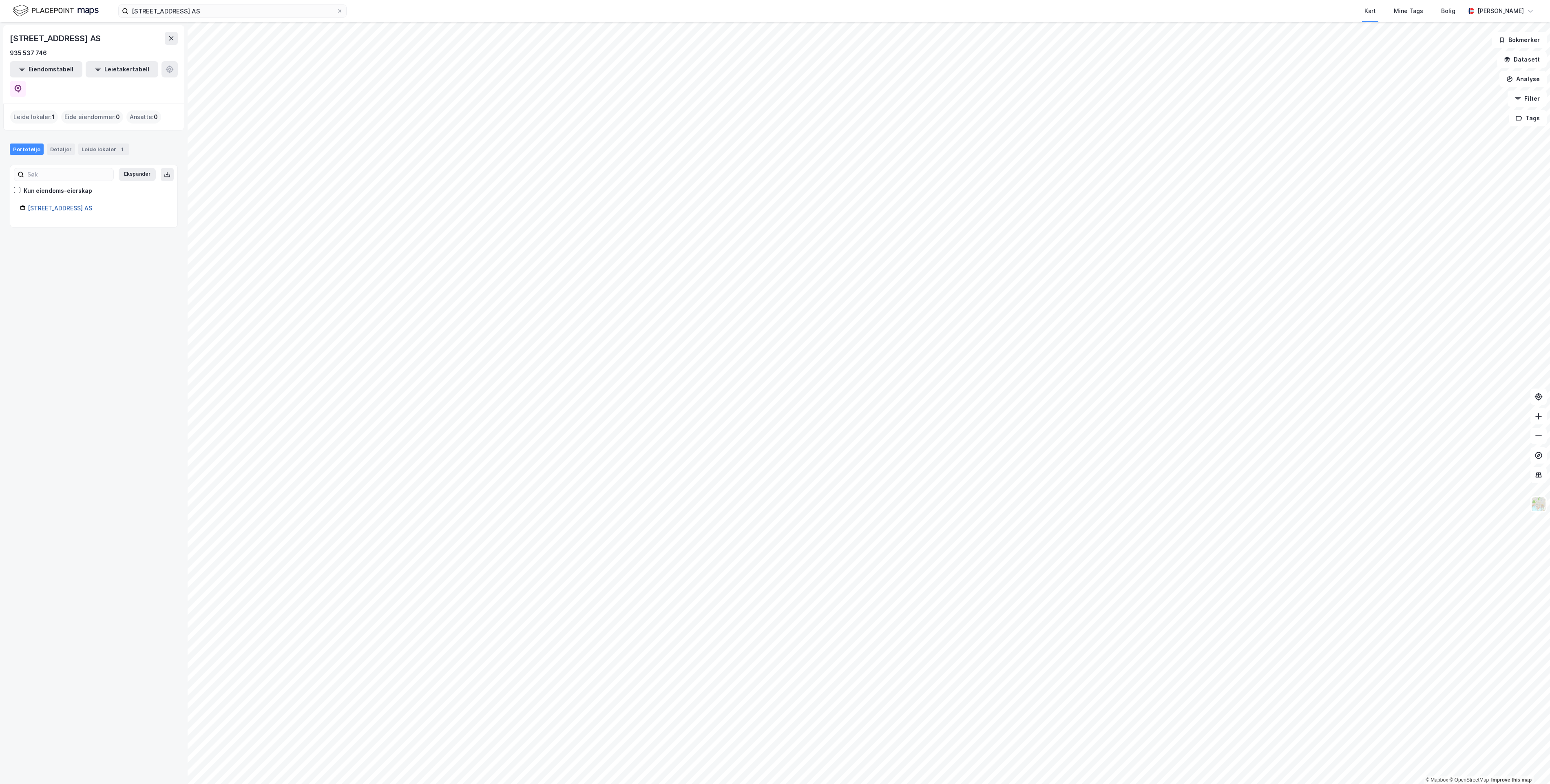
click at [39, 205] on link "[STREET_ADDRESS] AS" at bounding box center [60, 208] width 64 height 7
click at [60, 205] on link "[STREET_ADDRESS] AS" at bounding box center [60, 208] width 64 height 7
click at [49, 72] on button "Eiendomstabell" at bounding box center [46, 69] width 73 height 16
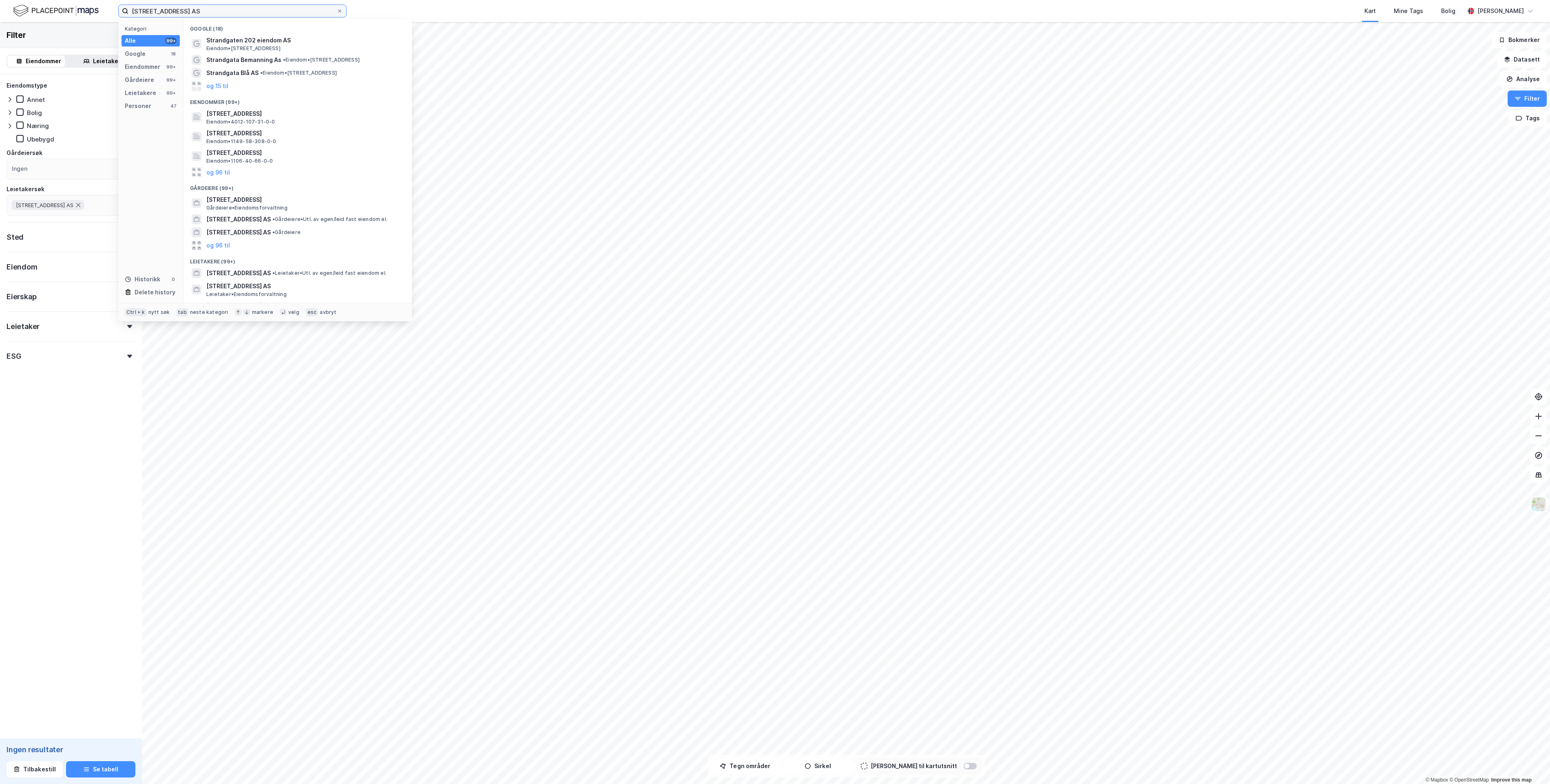
click at [191, 11] on input "[STREET_ADDRESS] AS" at bounding box center [232, 11] width 208 height 12
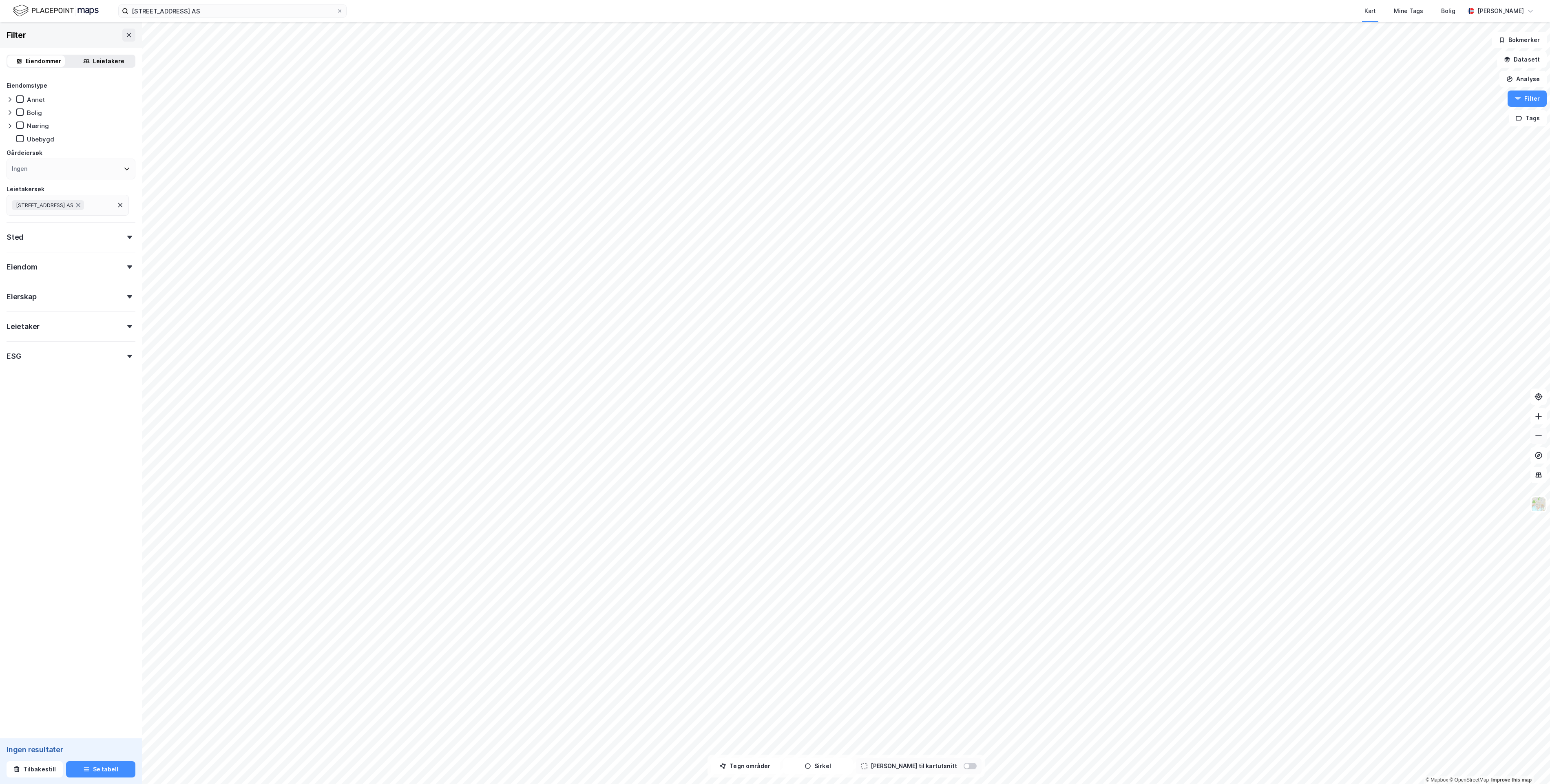
click at [1291, 438] on icon at bounding box center [1539, 436] width 8 height 8
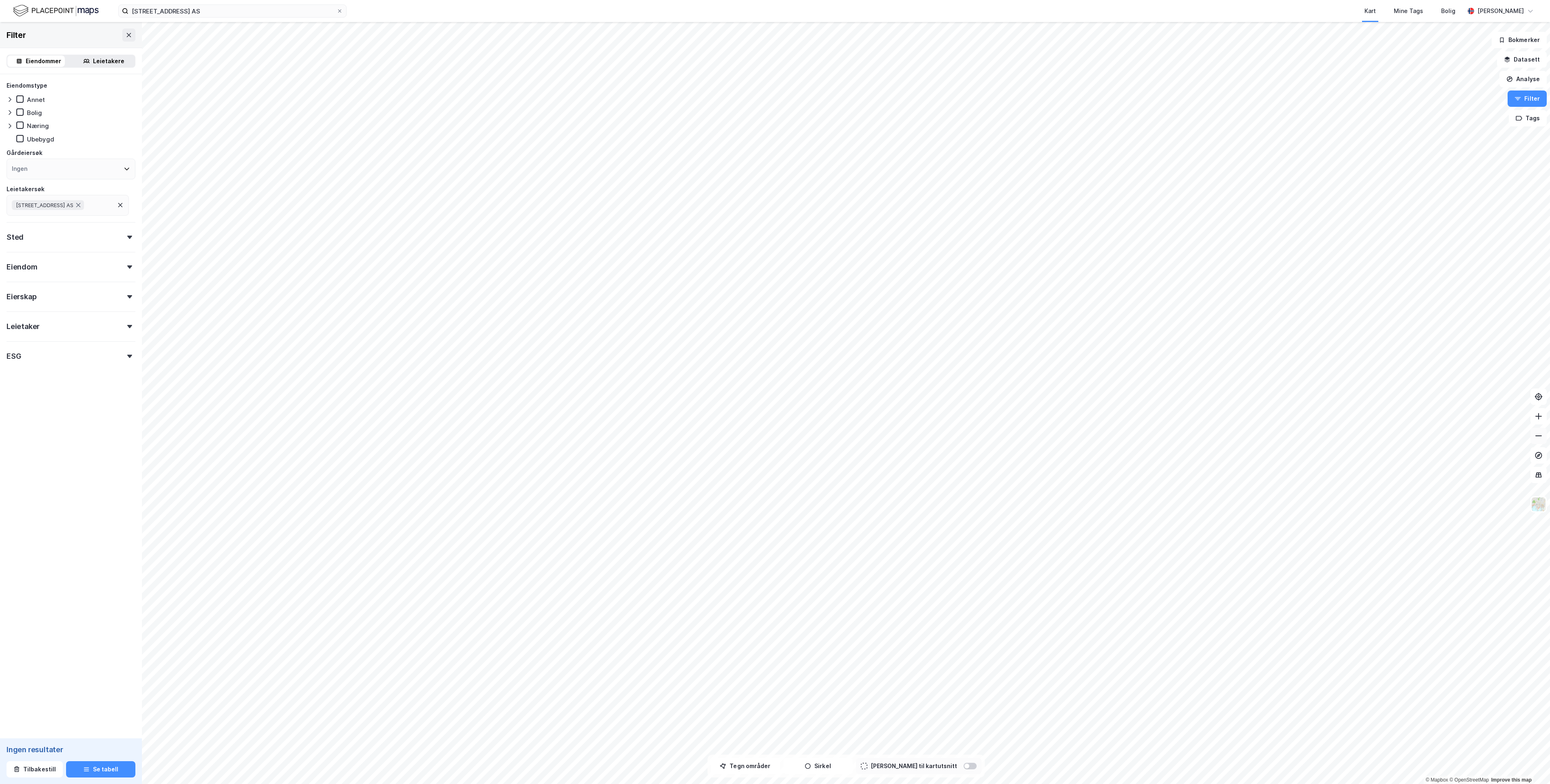
click at [1291, 438] on icon at bounding box center [1539, 436] width 8 height 8
click at [1291, 434] on icon at bounding box center [1539, 436] width 8 height 8
click at [1291, 421] on button at bounding box center [1538, 416] width 16 height 16
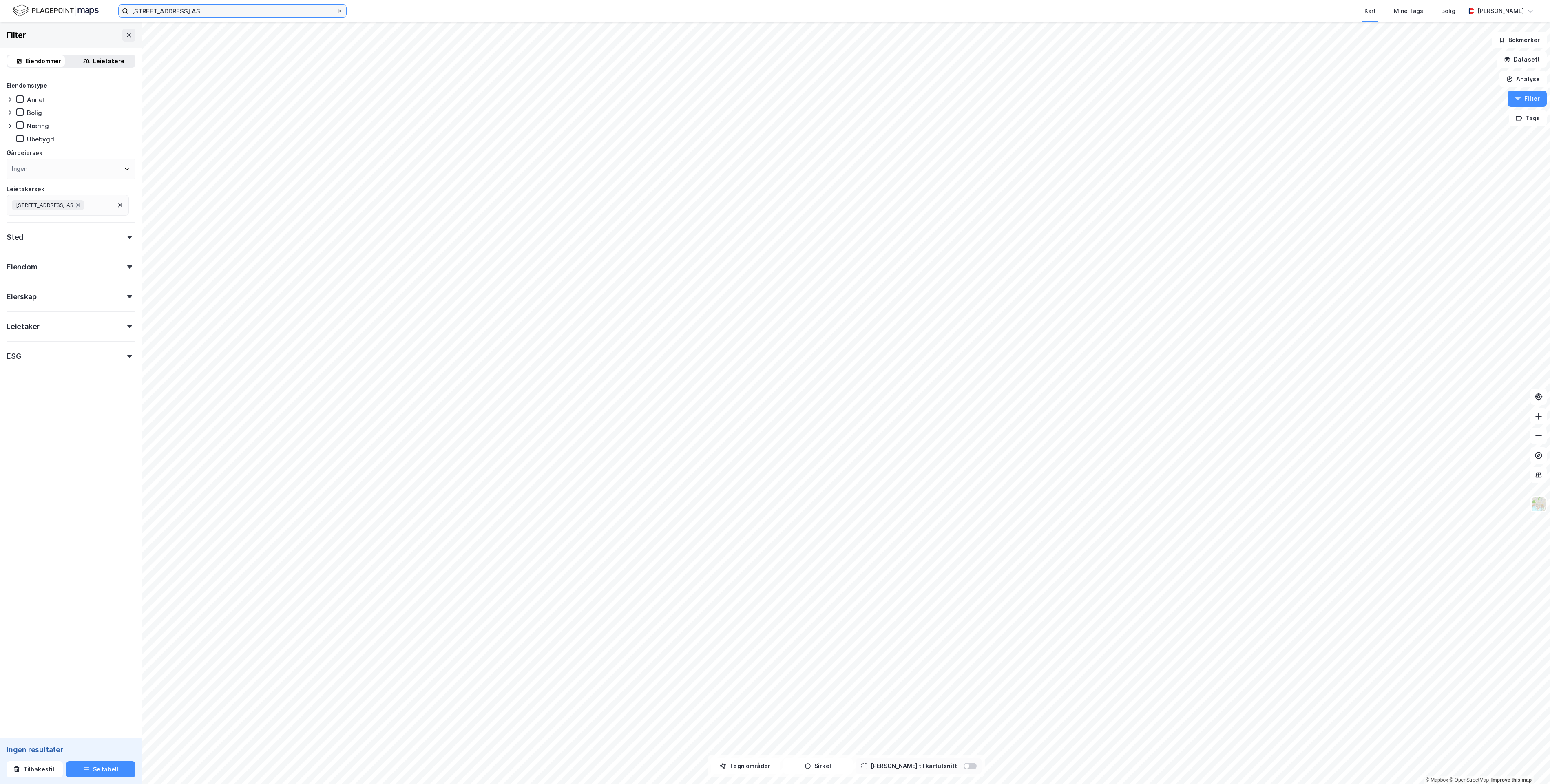
click at [202, 11] on input "[STREET_ADDRESS] AS" at bounding box center [232, 11] width 208 height 12
click at [199, 11] on input "[STREET_ADDRESS] AS" at bounding box center [232, 11] width 208 height 12
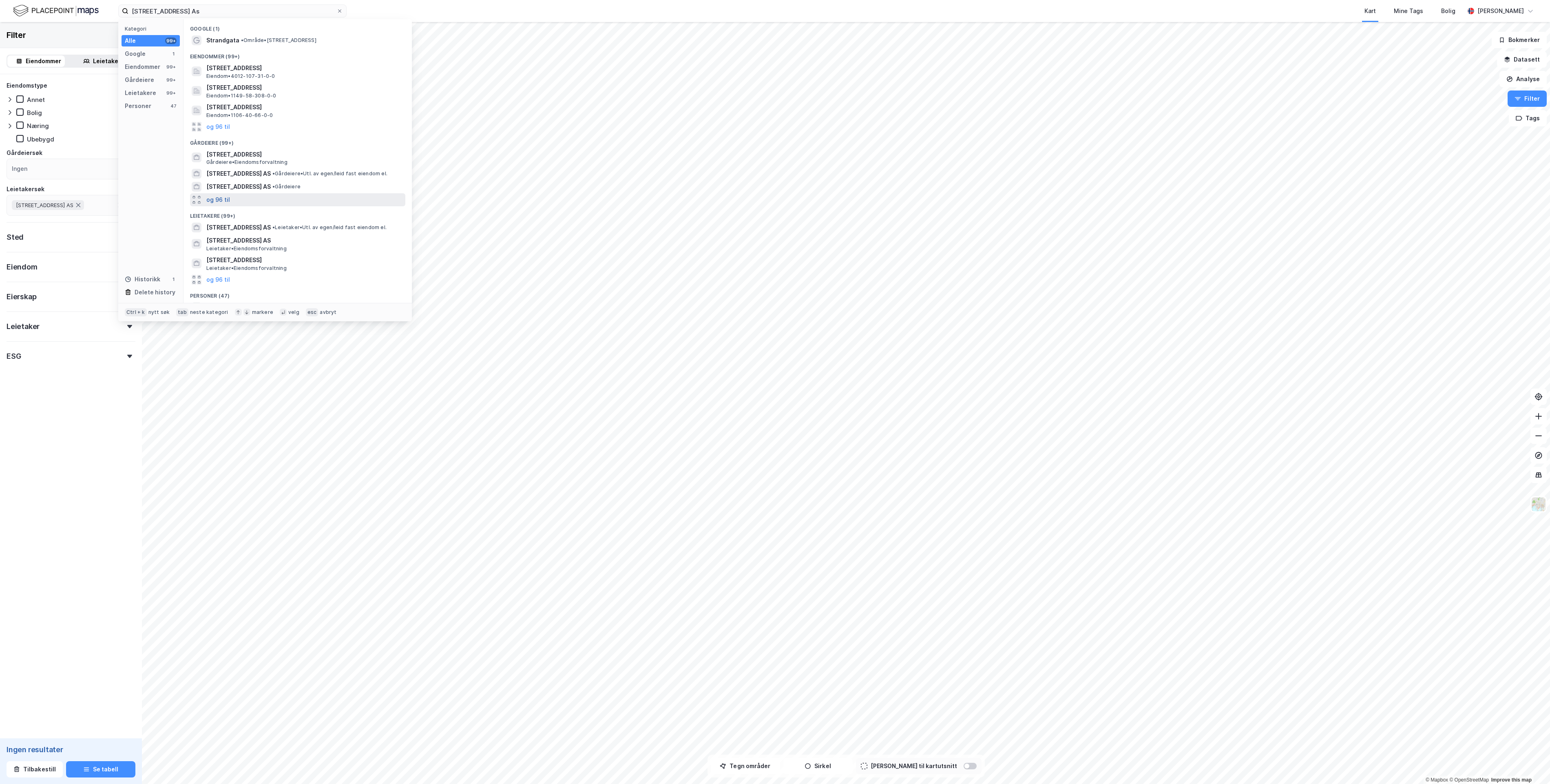
click at [213, 198] on button "og 96 til" at bounding box center [218, 200] width 23 height 10
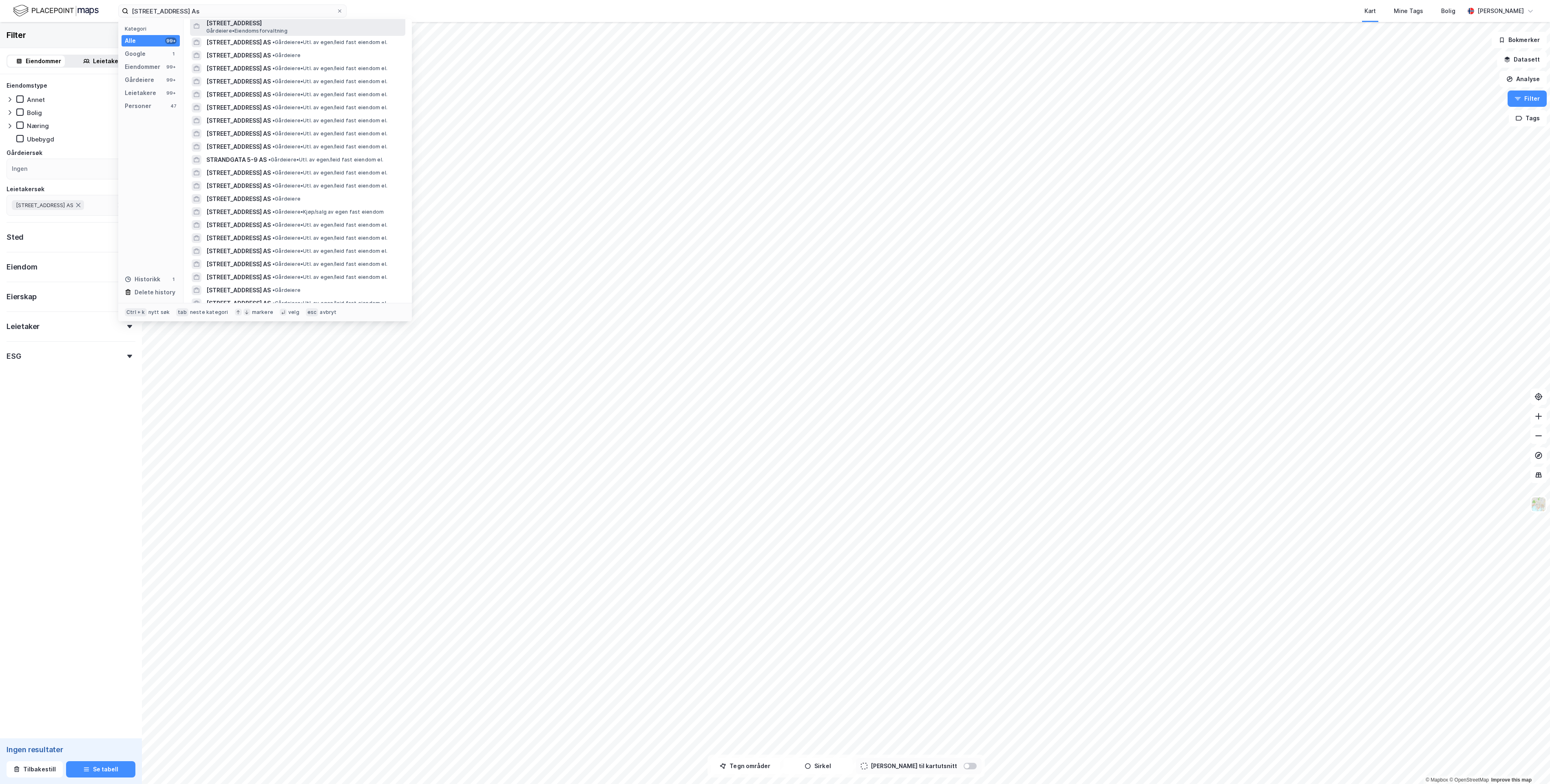
scroll to position [143, 0]
click at [312, 64] on div "[STREET_ADDRESS] AS • Gårdeiere • Utl. av egen/leid fast eiendom el." at bounding box center [298, 70] width 215 height 13
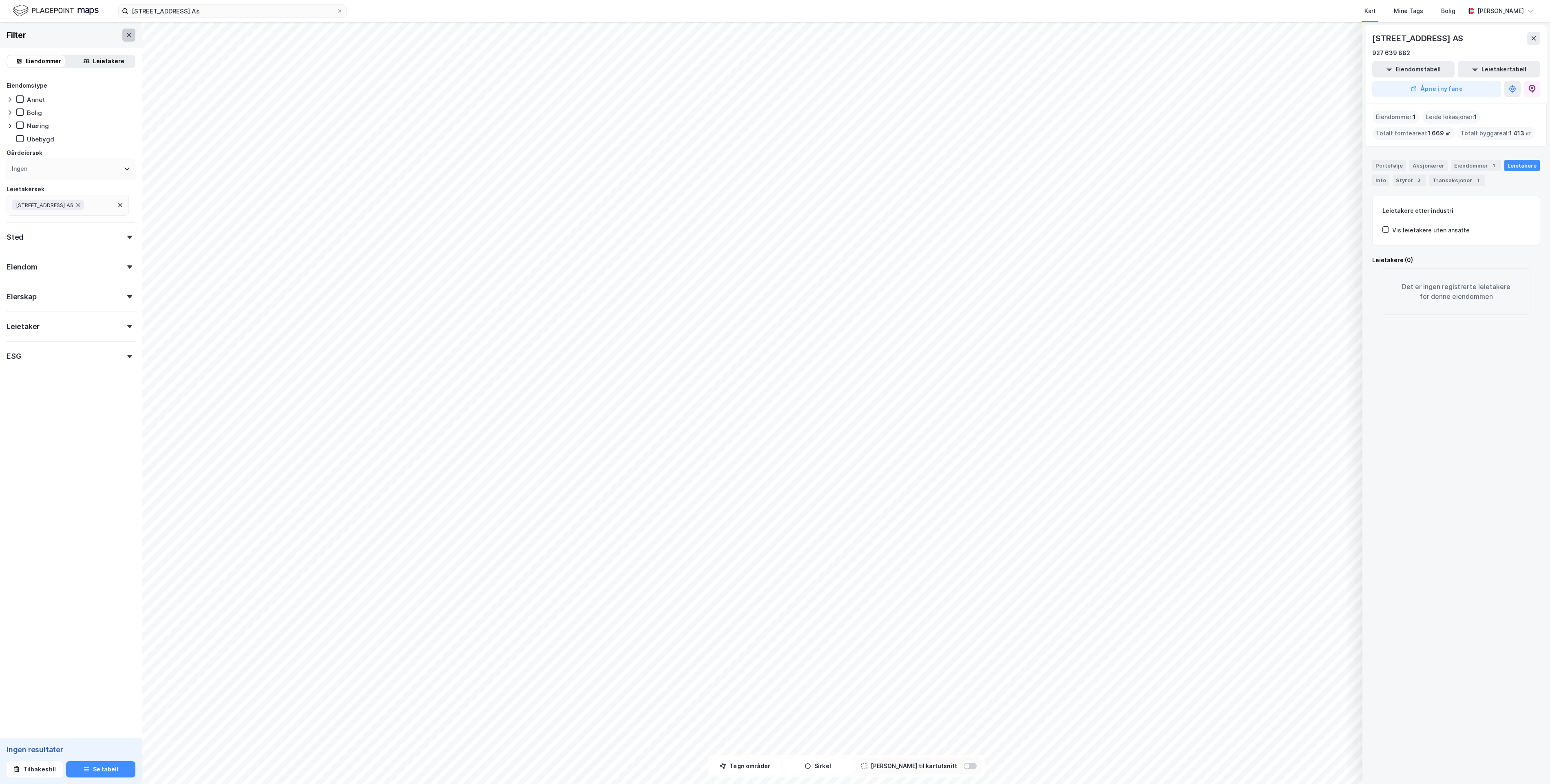
click at [126, 34] on icon at bounding box center [129, 35] width 7 height 7
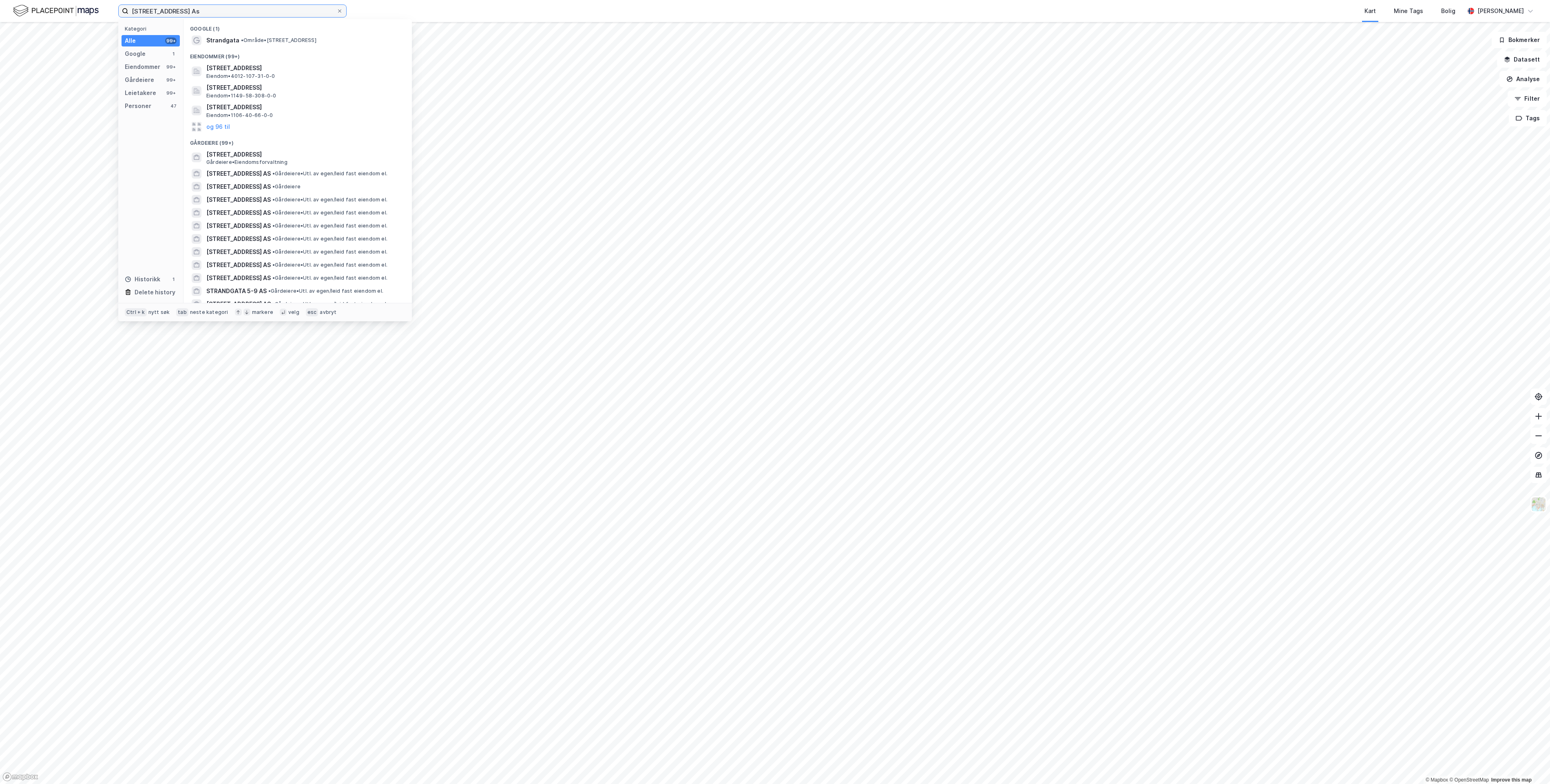
click at [200, 14] on input "[STREET_ADDRESS] As" at bounding box center [232, 11] width 208 height 12
click at [25, 28] on div "[STREET_ADDRESS] A Kategori Alle 99+ Google 1 Eiendommer 99+ Gårdeiere 99+ Leie…" at bounding box center [775, 392] width 1550 height 784
paste input "Iparsell AS."
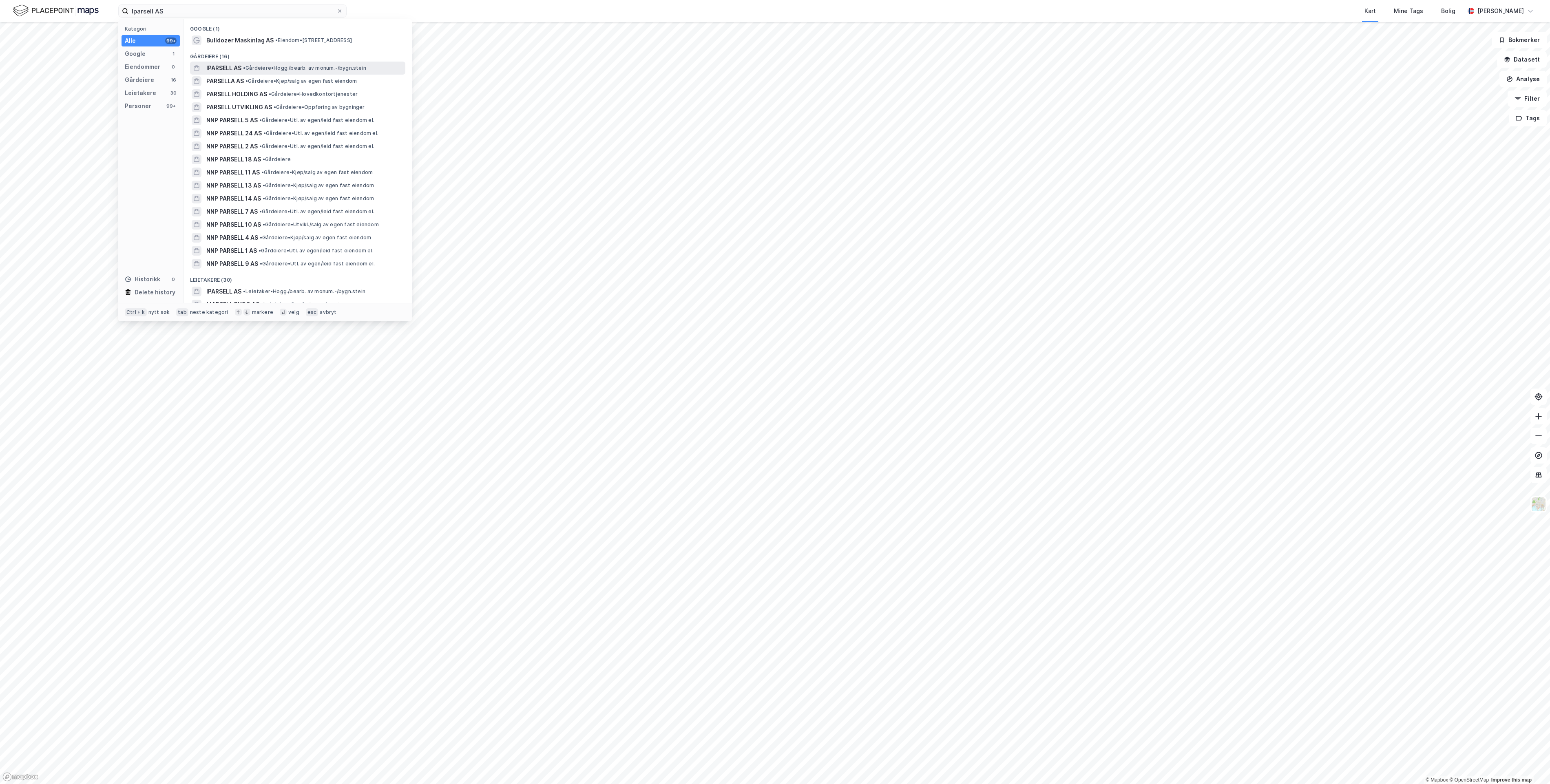
click at [347, 69] on span "• Gårdeiere • Hogg./bearb. av monum.-/bygn.stein" at bounding box center [304, 68] width 123 height 7
drag, startPoint x: 173, startPoint y: 10, endPoint x: -135, endPoint y: 75, distance: 314.8
click at [0, 75] on html "Iparsell AS Kategori Alle 99+ Google 1 Eiendommer 0 Gårdeiere 16 Leietakere 30 …" at bounding box center [775, 392] width 1550 height 784
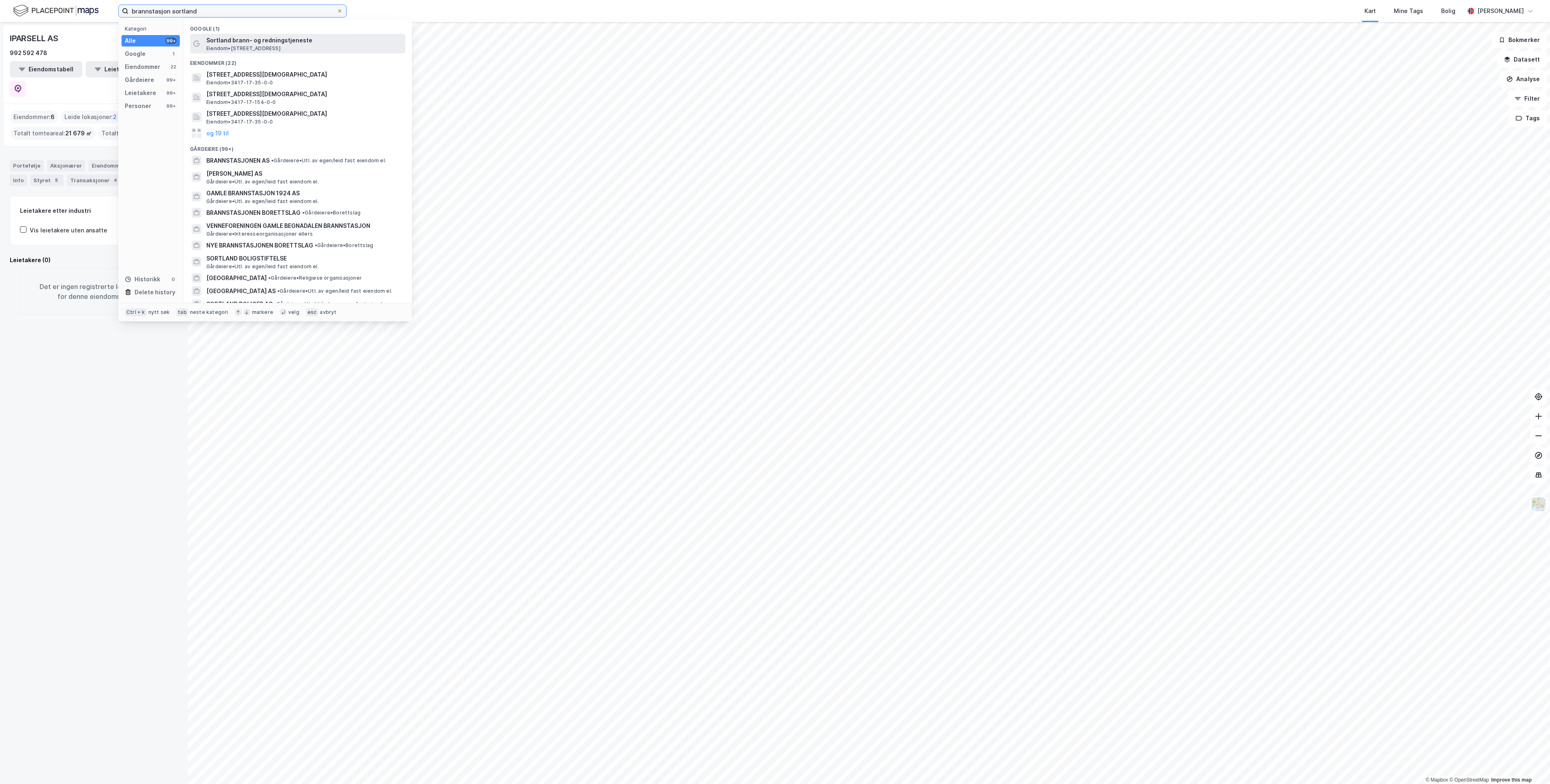
type input "brannstasjon sortland"
click at [330, 48] on div "Sortland brann- og redningstjeneste Eiendom • [STREET_ADDRESS]" at bounding box center [305, 43] width 197 height 16
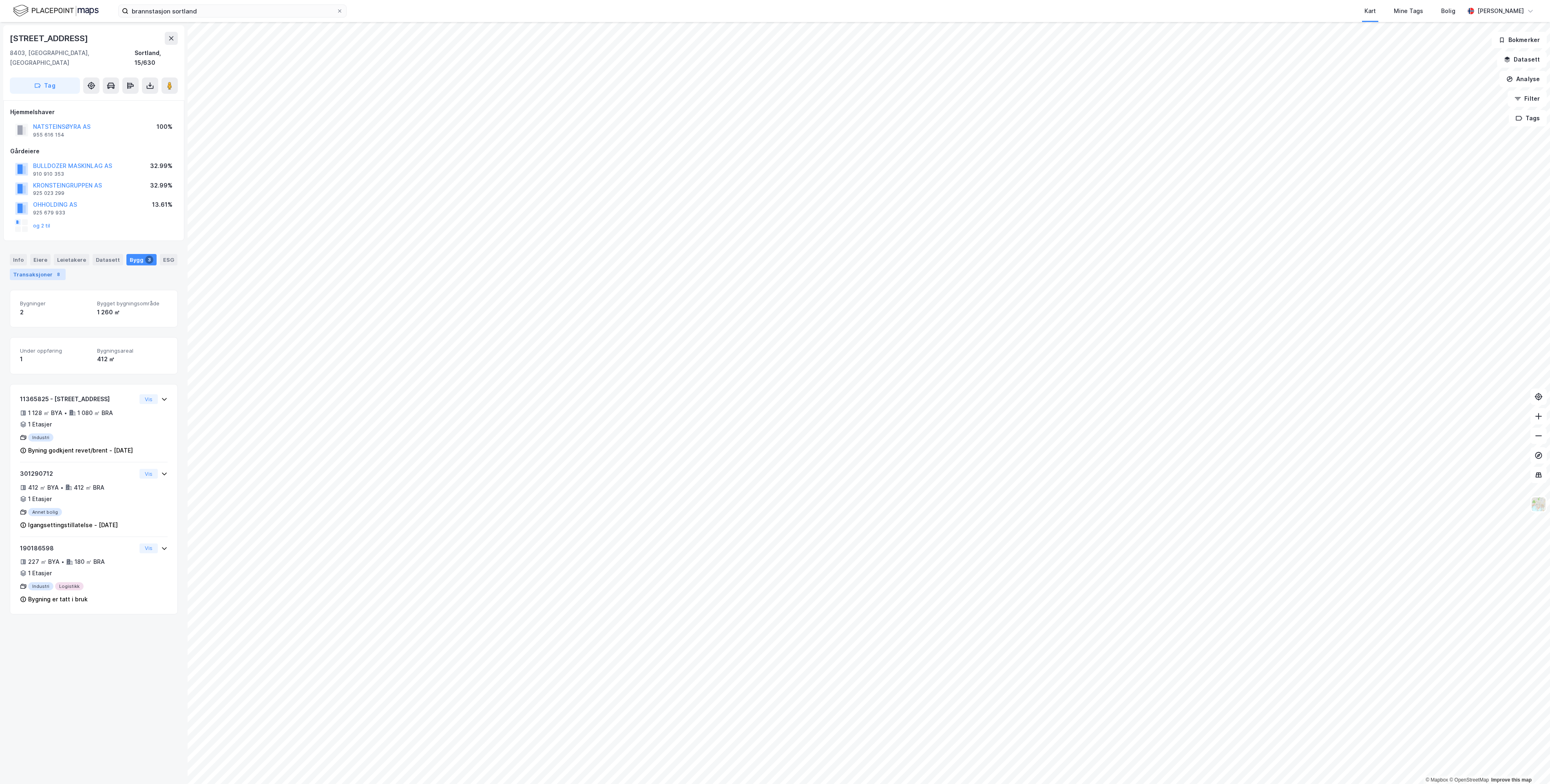
click at [58, 269] on div "Transaksjoner 8" at bounding box center [37, 274] width 56 height 11
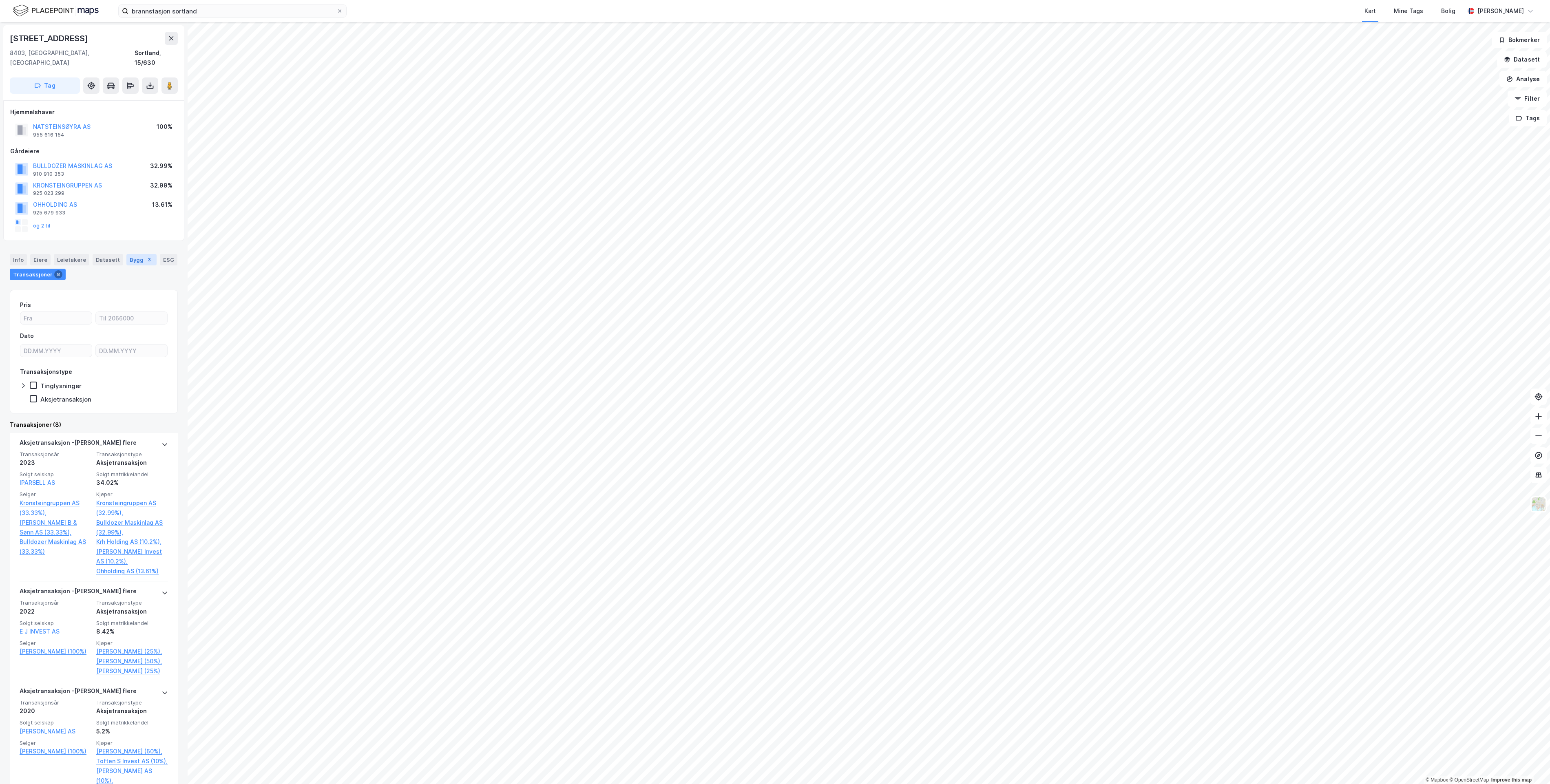
click at [136, 254] on div "Bygg 3" at bounding box center [141, 259] width 30 height 11
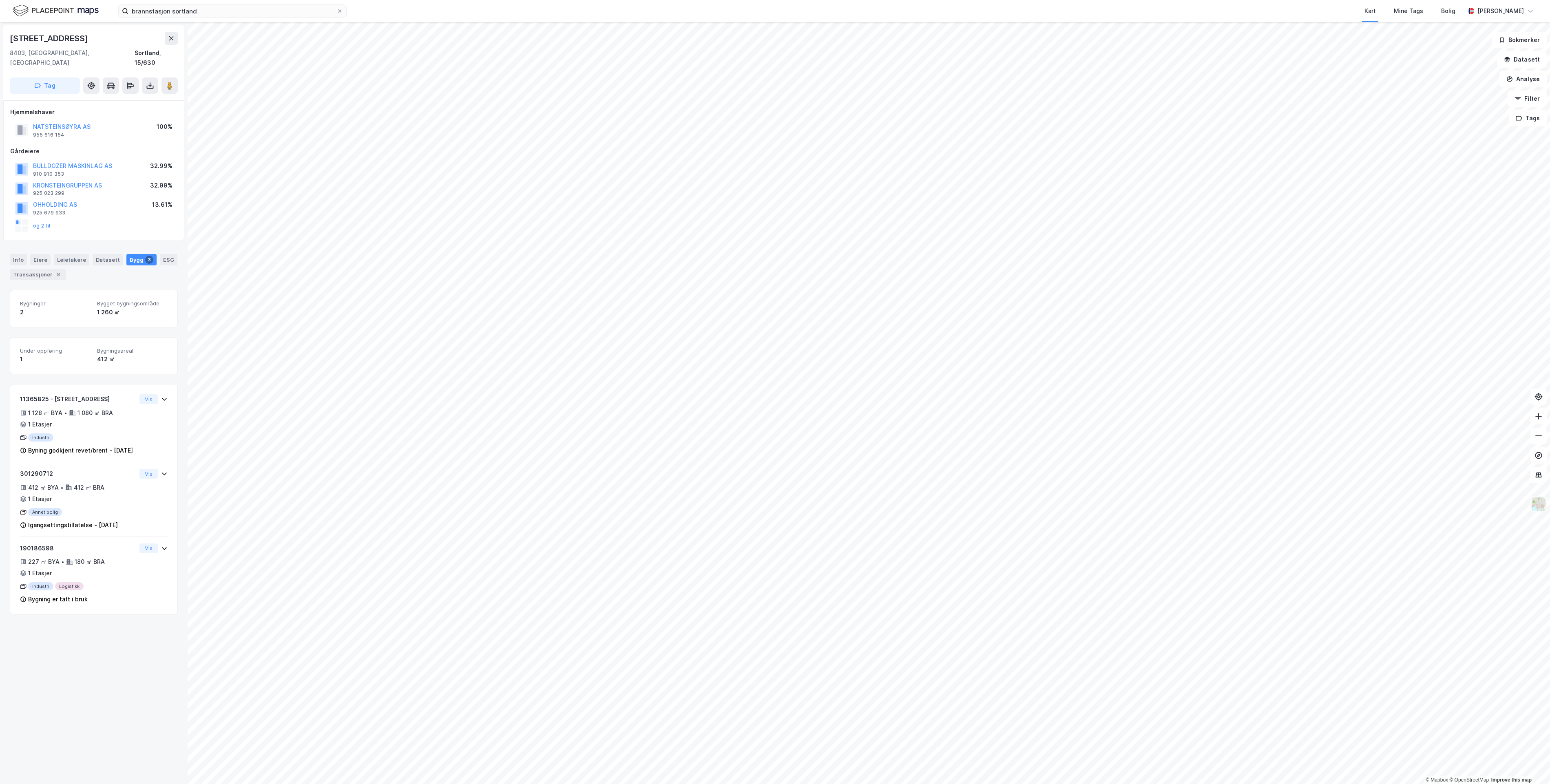
click at [1291, 504] on img at bounding box center [1539, 504] width 16 height 16
click at [1291, 366] on div "Lyst" at bounding box center [1474, 371] width 104 height 23
click at [1291, 479] on button at bounding box center [1538, 475] width 16 height 16
click at [1291, 508] on img at bounding box center [1539, 504] width 16 height 16
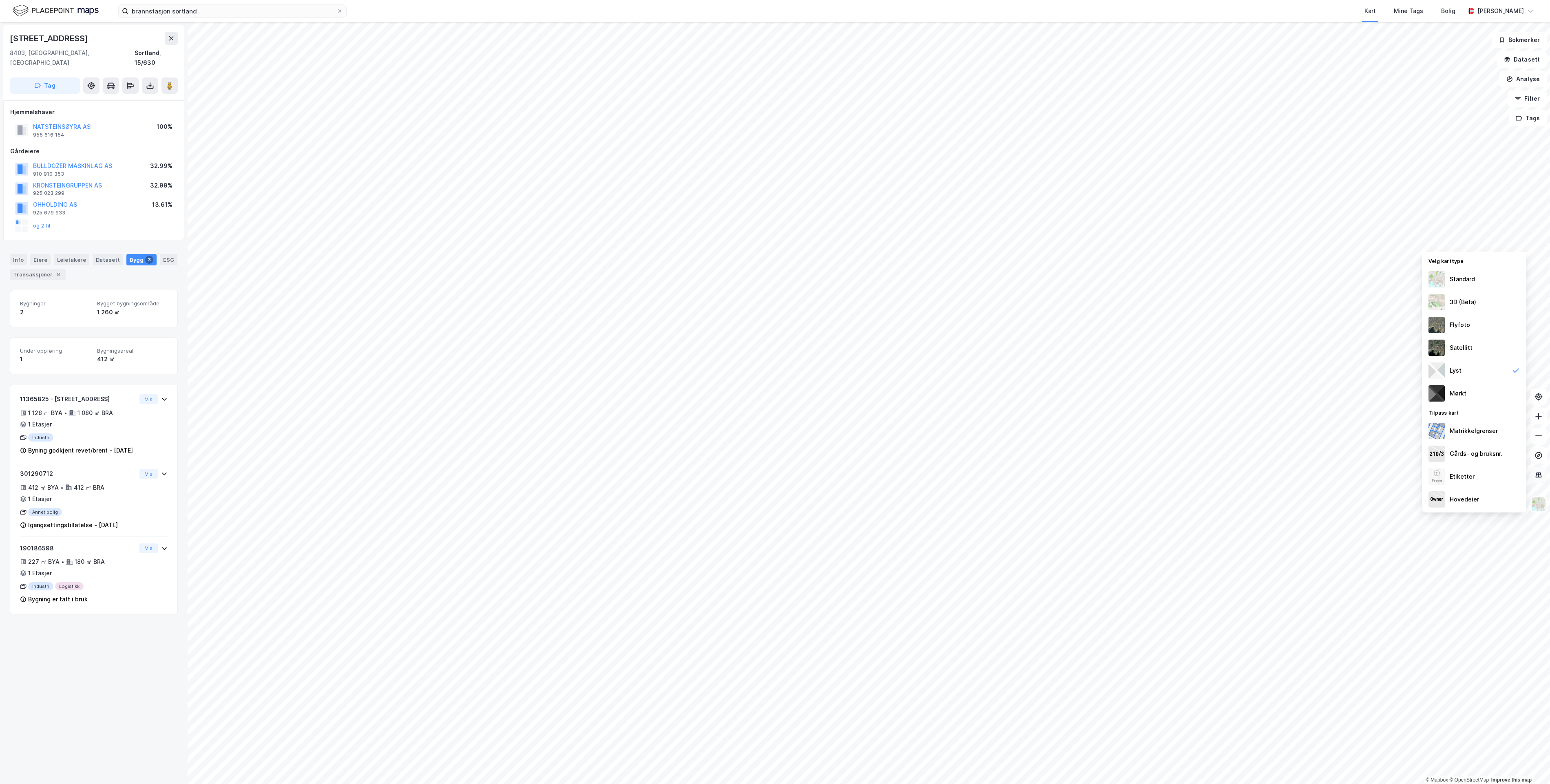
click at [1291, 474] on icon at bounding box center [1539, 475] width 8 height 8
click at [1291, 454] on icon at bounding box center [1538, 455] width 3 height 3
